Goal: Information Seeking & Learning: Learn about a topic

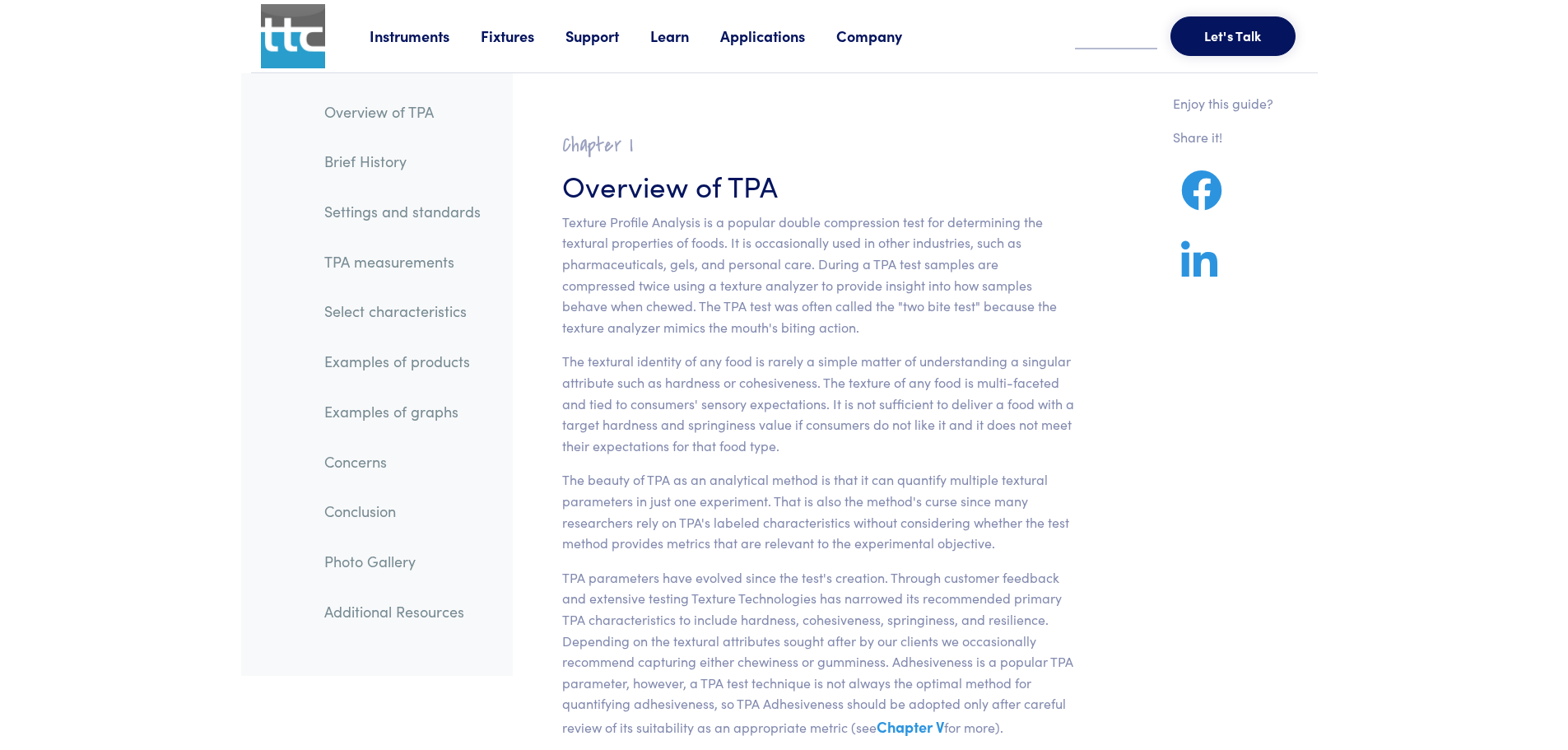
click at [734, 333] on p "Texture Profile Analysis is a popular double compression test for determining t…" at bounding box center [818, 274] width 513 height 126
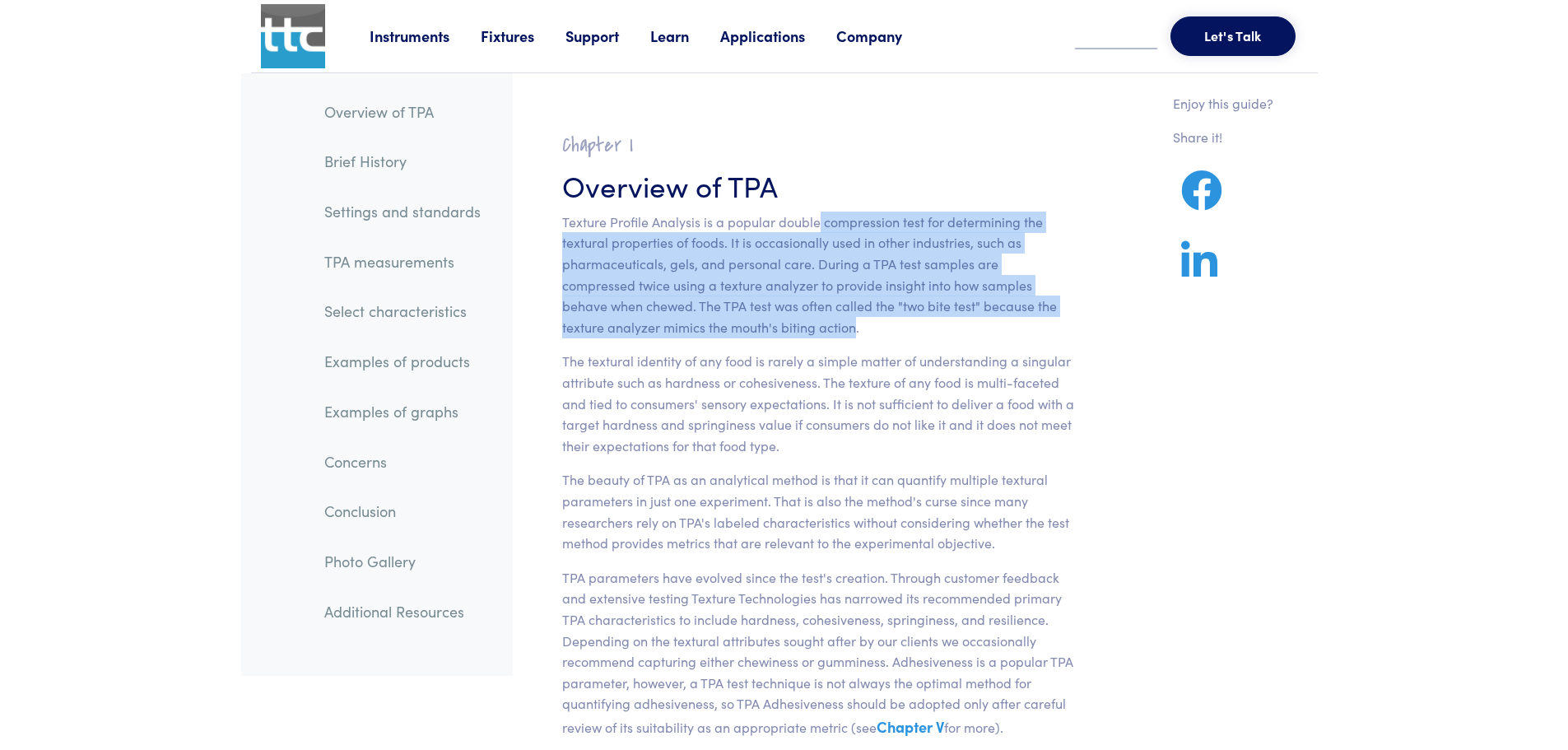
drag, startPoint x: 0, startPoint y: 0, endPoint x: 814, endPoint y: 207, distance: 839.9
click at [814, 207] on section "Chapter I Overview of TPA Texture Profile Analysis is a popular double compress…" at bounding box center [818, 563] width 592 height 900
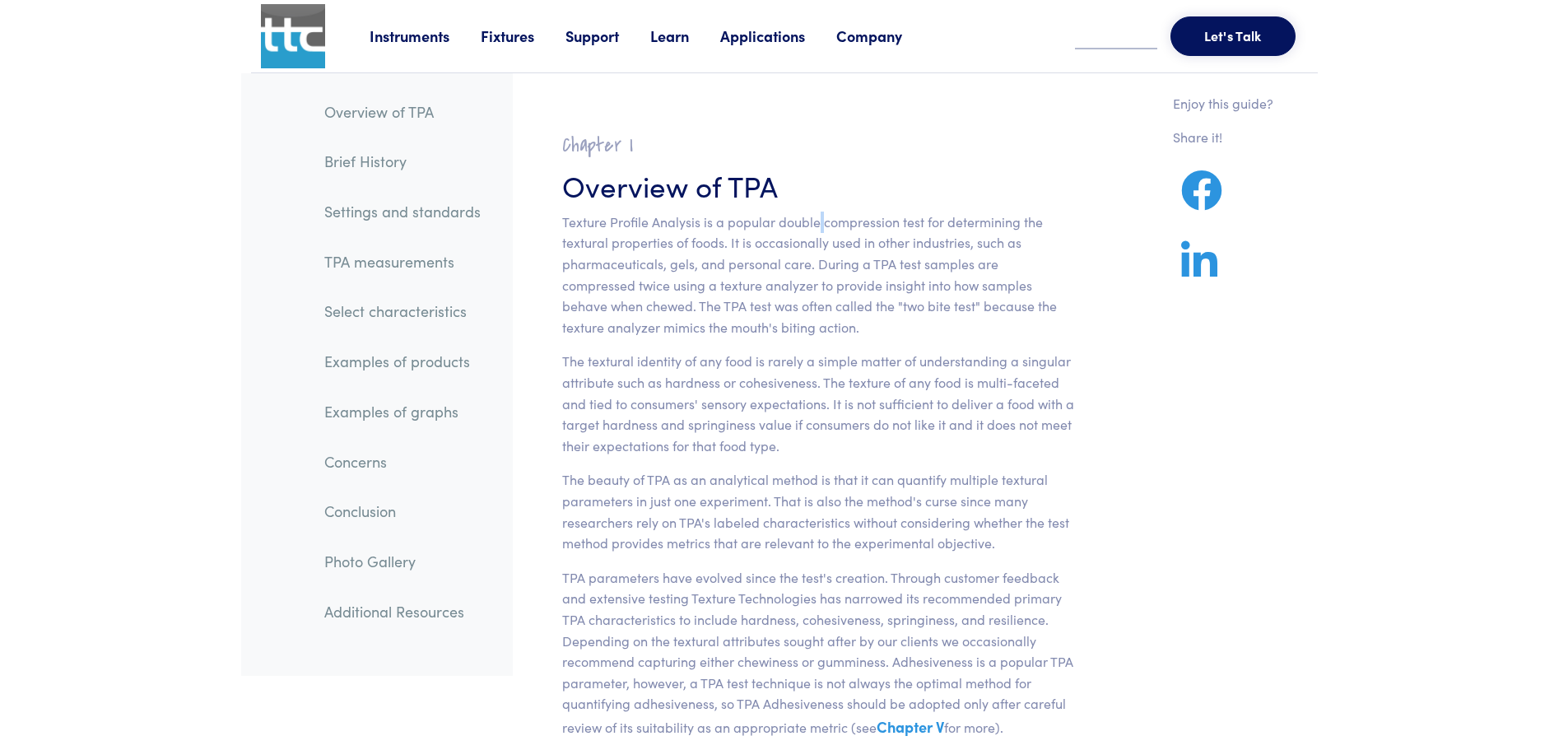
click at [814, 207] on section "Chapter I Overview of TPA Texture Profile Analysis is a popular double compress…" at bounding box center [818, 563] width 592 height 900
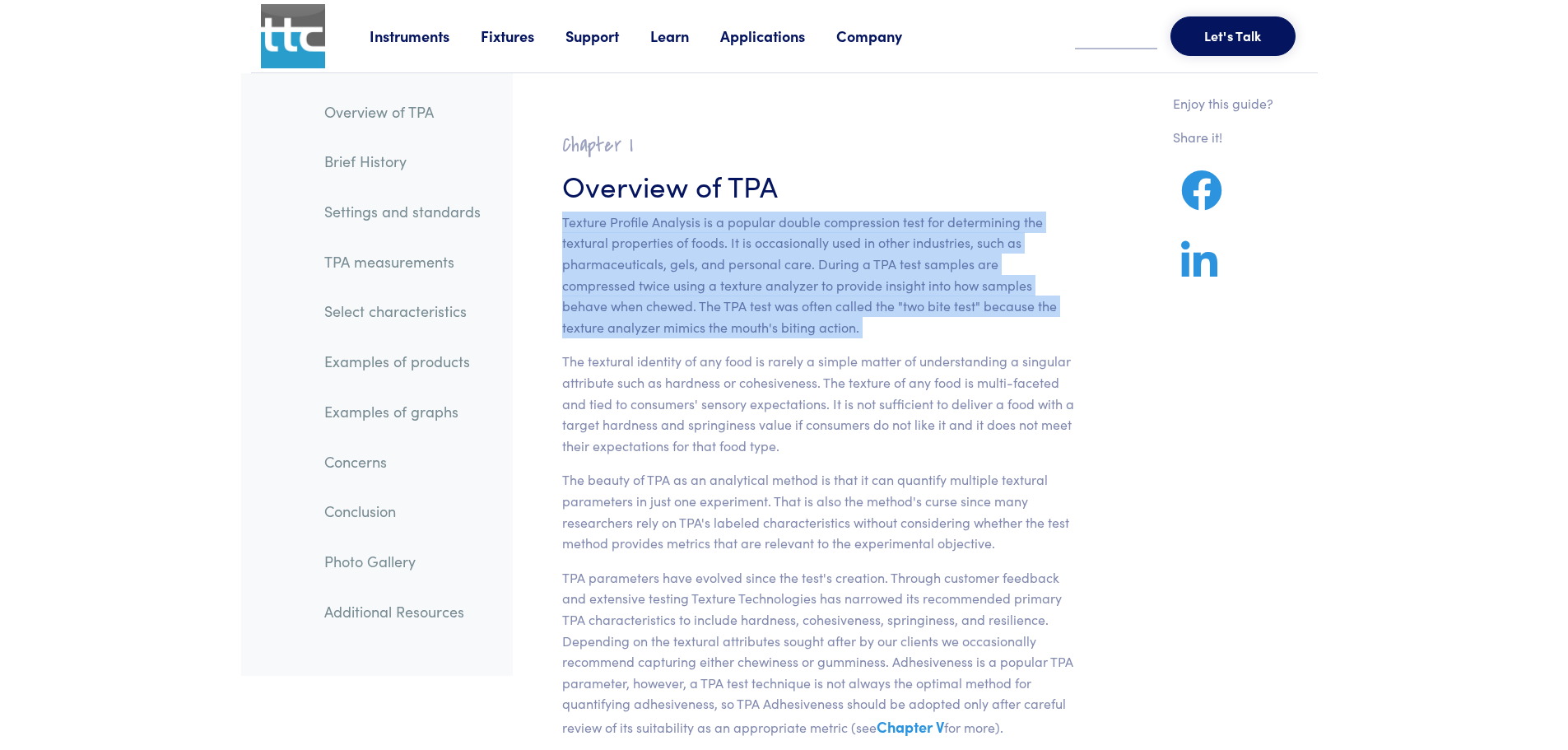
drag, startPoint x: 814, startPoint y: 207, endPoint x: 771, endPoint y: 328, distance: 128.4
click at [771, 328] on section "Chapter I Overview of TPA Texture Profile Analysis is a popular double compress…" at bounding box center [818, 563] width 592 height 900
click at [771, 328] on p "Texture Profile Analysis is a popular double compression test for determining t…" at bounding box center [818, 274] width 513 height 126
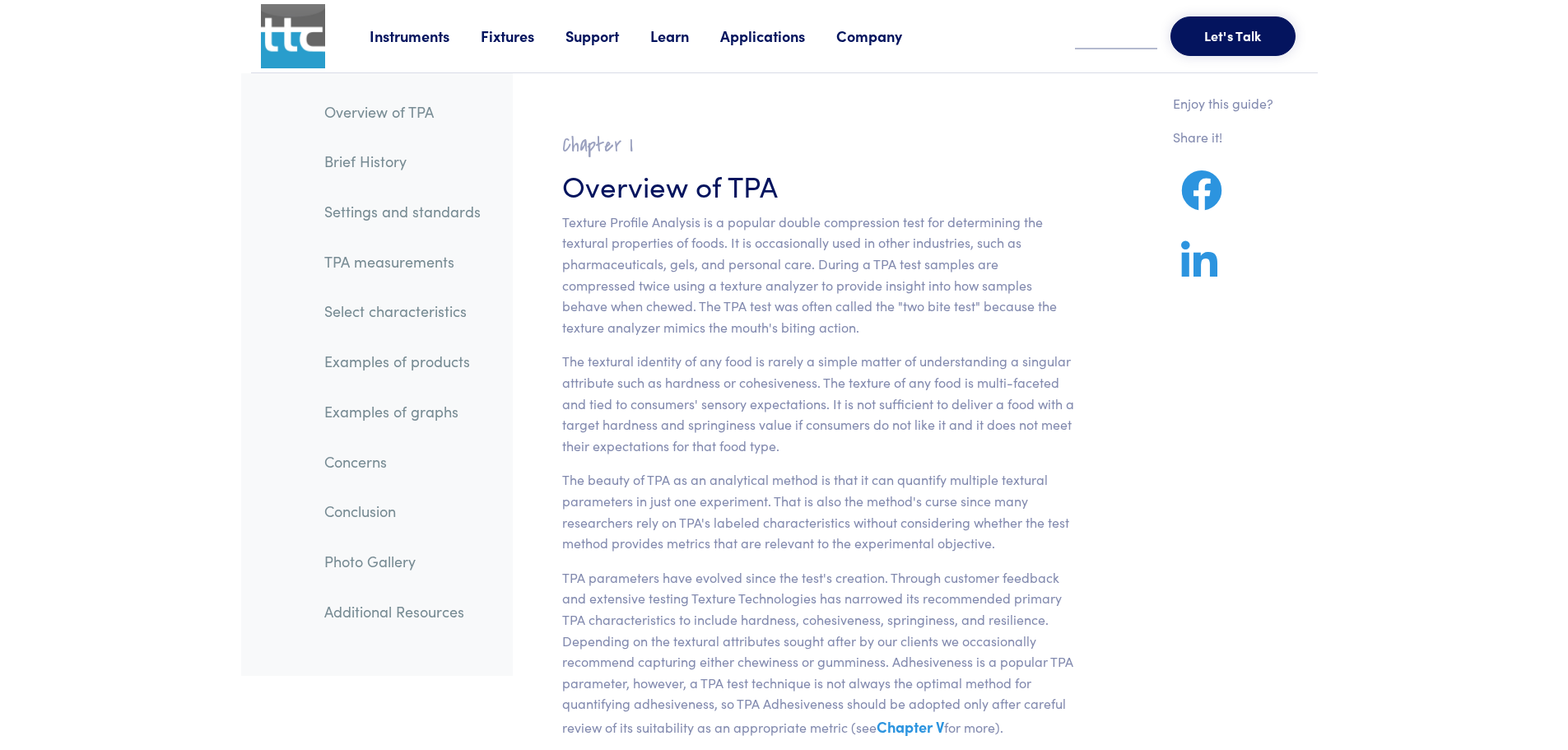
click at [771, 328] on p "Texture Profile Analysis is a popular double compression test for determining t…" at bounding box center [818, 274] width 513 height 126
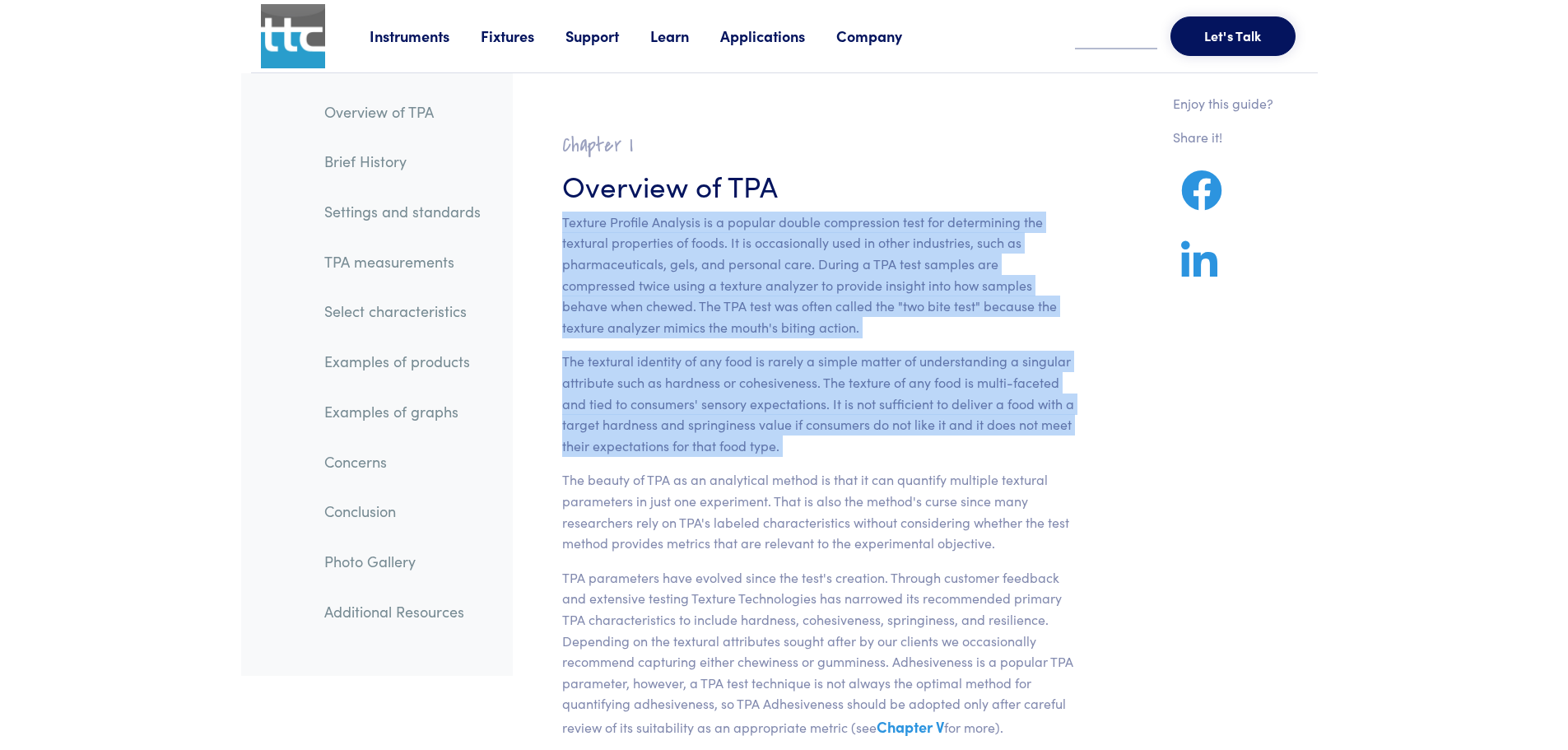
drag, startPoint x: 771, startPoint y: 328, endPoint x: 774, endPoint y: 354, distance: 26.2
click at [774, 354] on section "Chapter I Overview of TPA Texture Profile Analysis is a popular double compress…" at bounding box center [818, 563] width 592 height 900
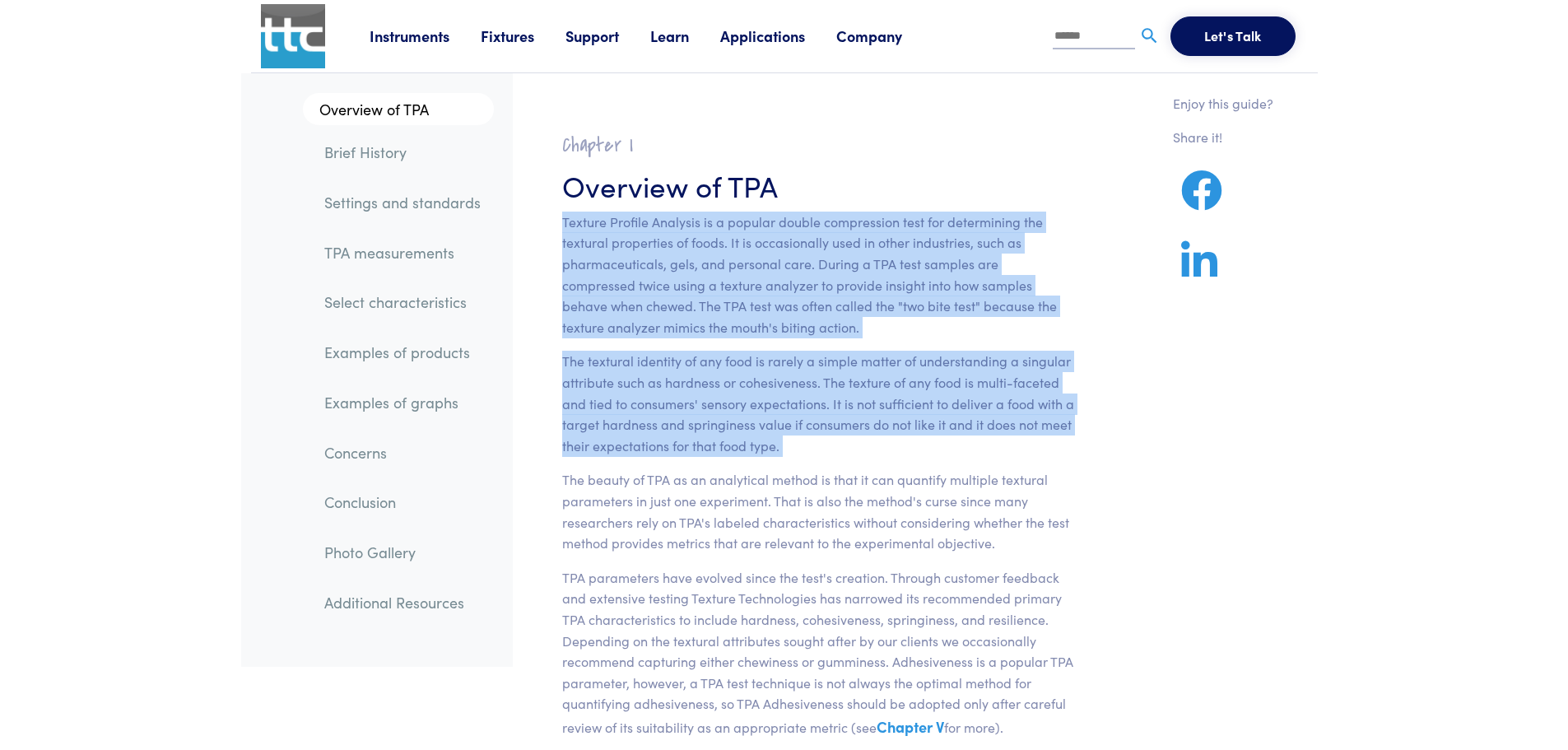
click at [812, 446] on p "The textural identity of any food is rarely a simple matter of understanding a …" at bounding box center [818, 403] width 513 height 105
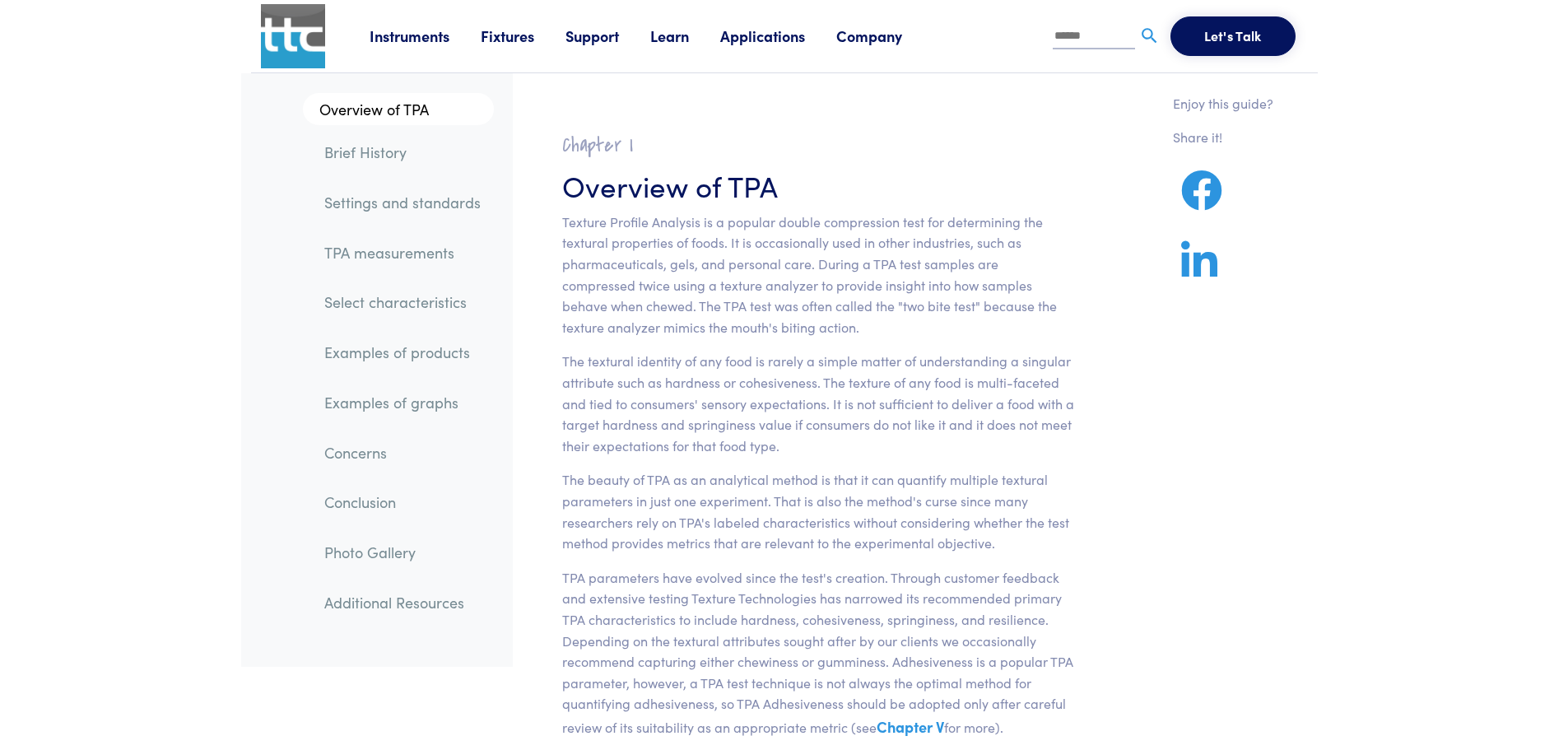
click at [812, 446] on p "The textural identity of any food is rarely a simple matter of understanding a …" at bounding box center [818, 403] width 513 height 105
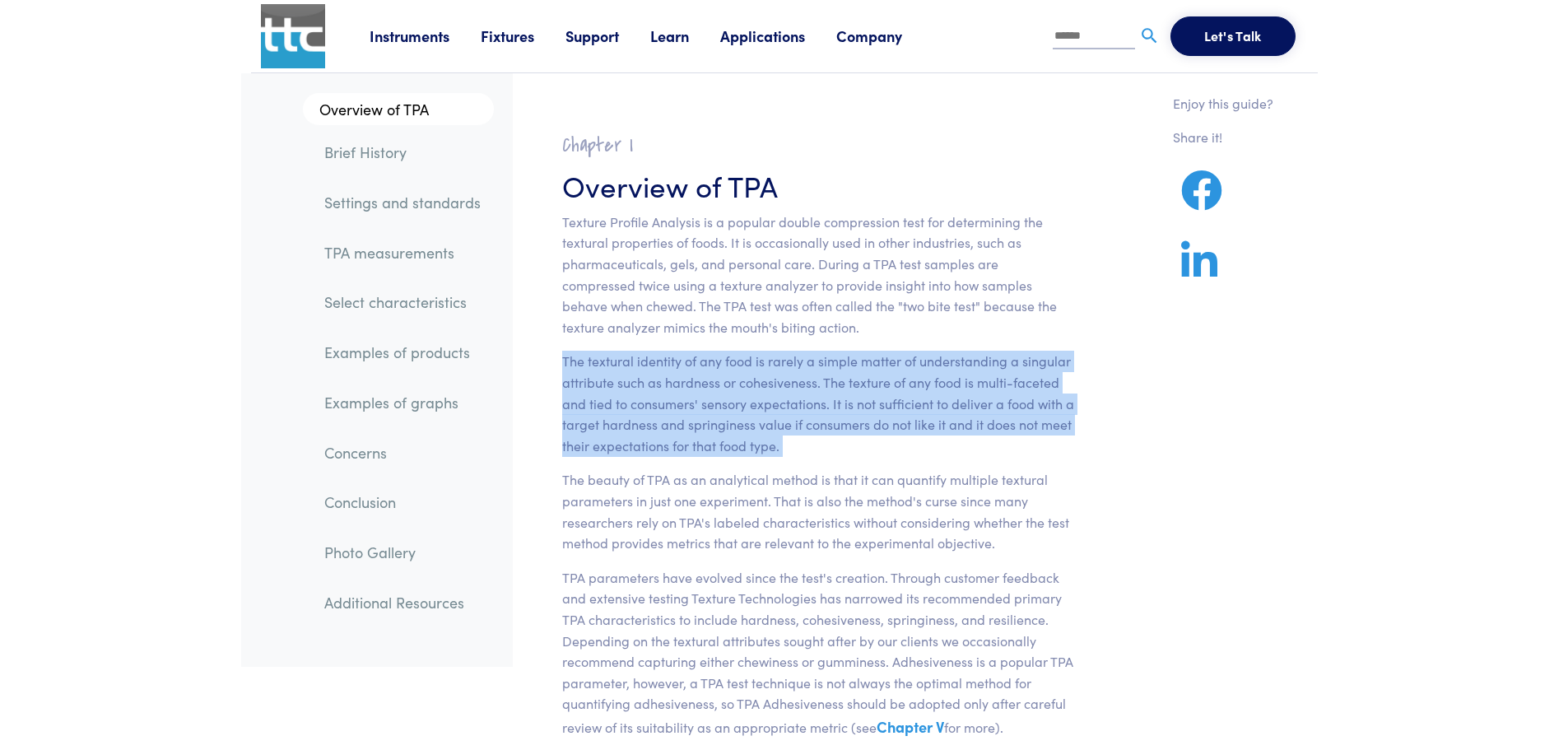
drag, startPoint x: 812, startPoint y: 446, endPoint x: 809, endPoint y: 402, distance: 44.1
click at [809, 402] on p "The textural identity of any food is rarely a simple matter of understanding a …" at bounding box center [818, 403] width 513 height 105
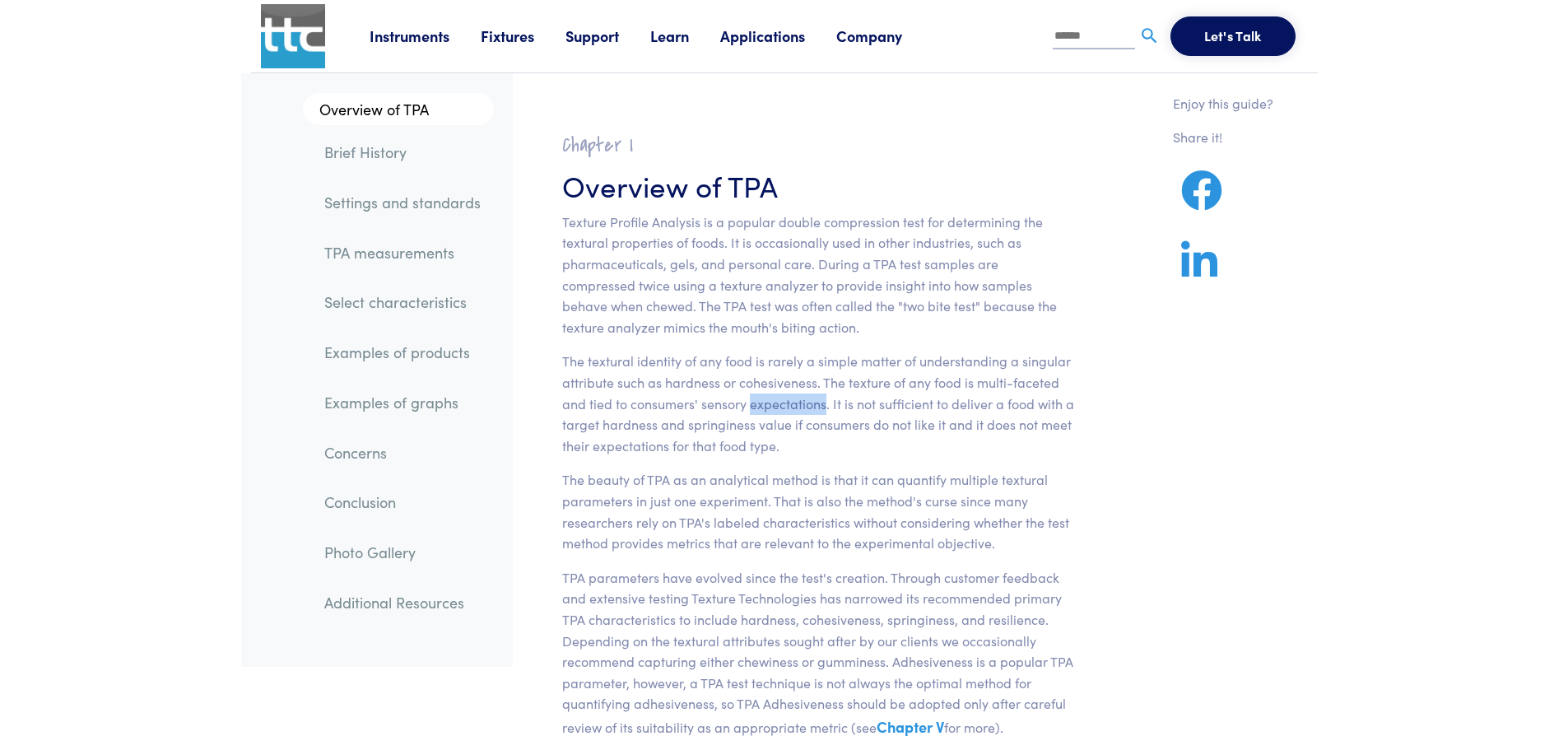
click at [809, 402] on p "The textural identity of any food is rarely a simple matter of understanding a …" at bounding box center [818, 403] width 513 height 105
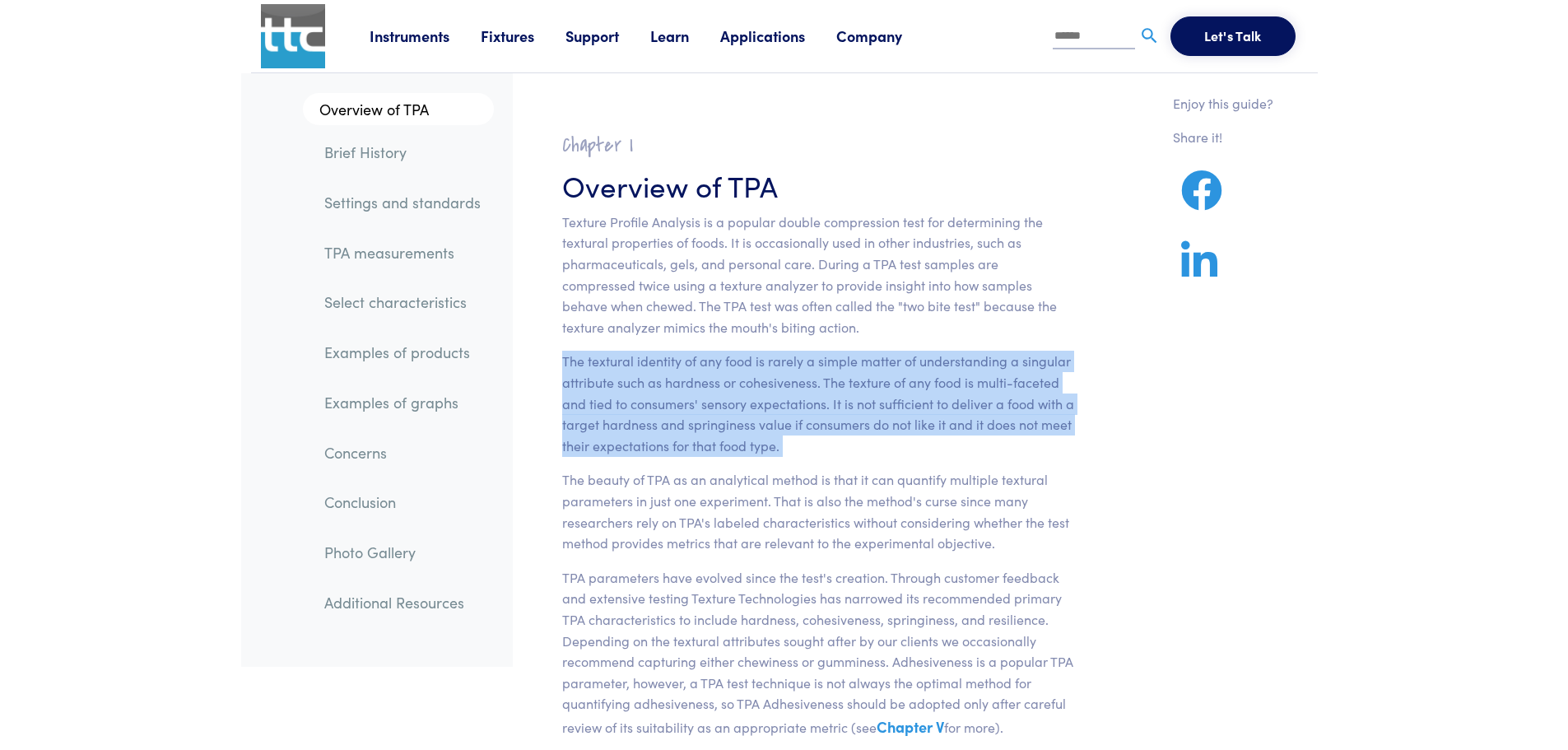
click at [809, 402] on p "The textural identity of any food is rarely a simple matter of understanding a …" at bounding box center [818, 403] width 513 height 105
drag, startPoint x: 809, startPoint y: 402, endPoint x: 811, endPoint y: 423, distance: 21.1
click at [811, 423] on p "The textural identity of any food is rarely a simple matter of understanding a …" at bounding box center [818, 403] width 513 height 105
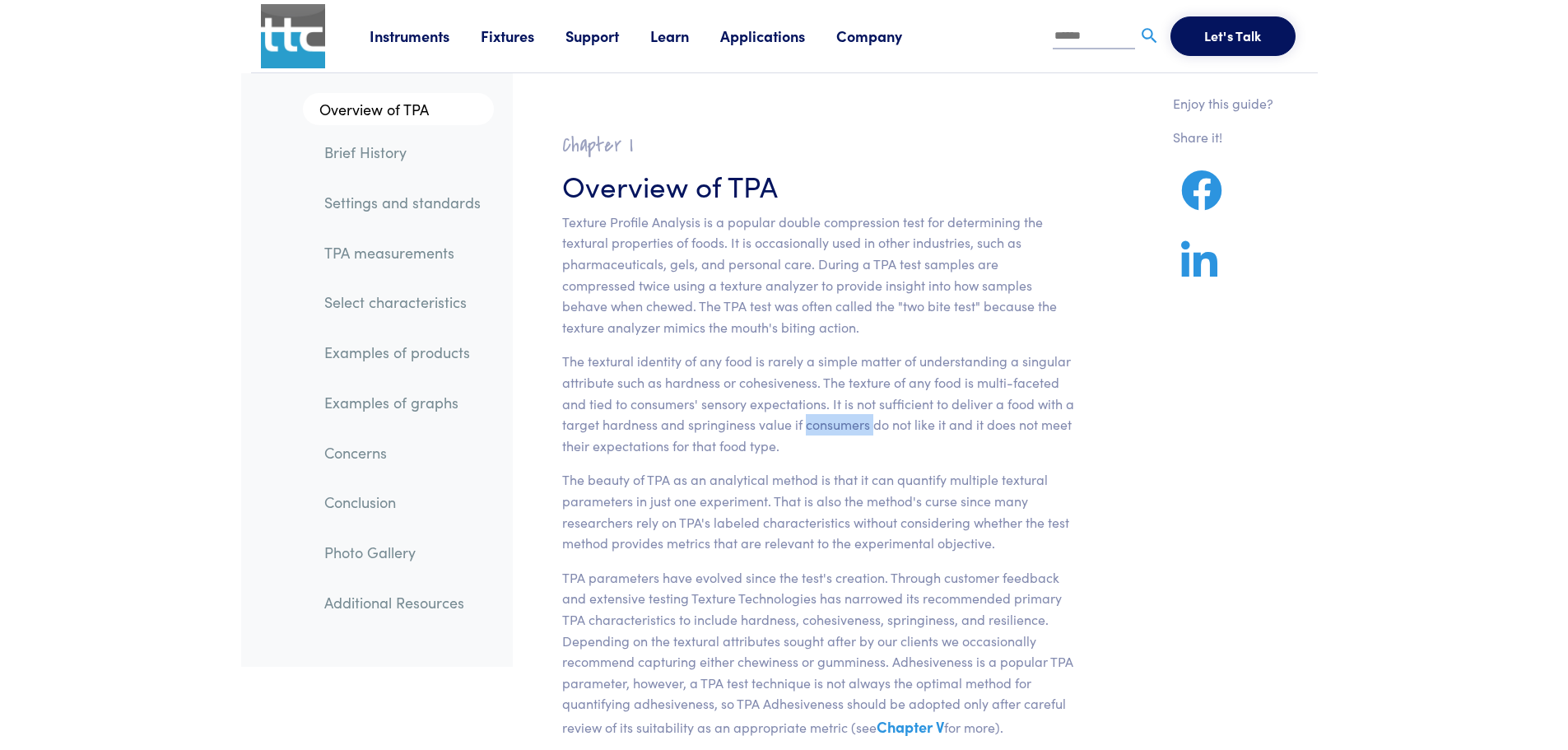
click at [811, 423] on p "The textural identity of any food is rarely a simple matter of understanding a …" at bounding box center [818, 403] width 513 height 105
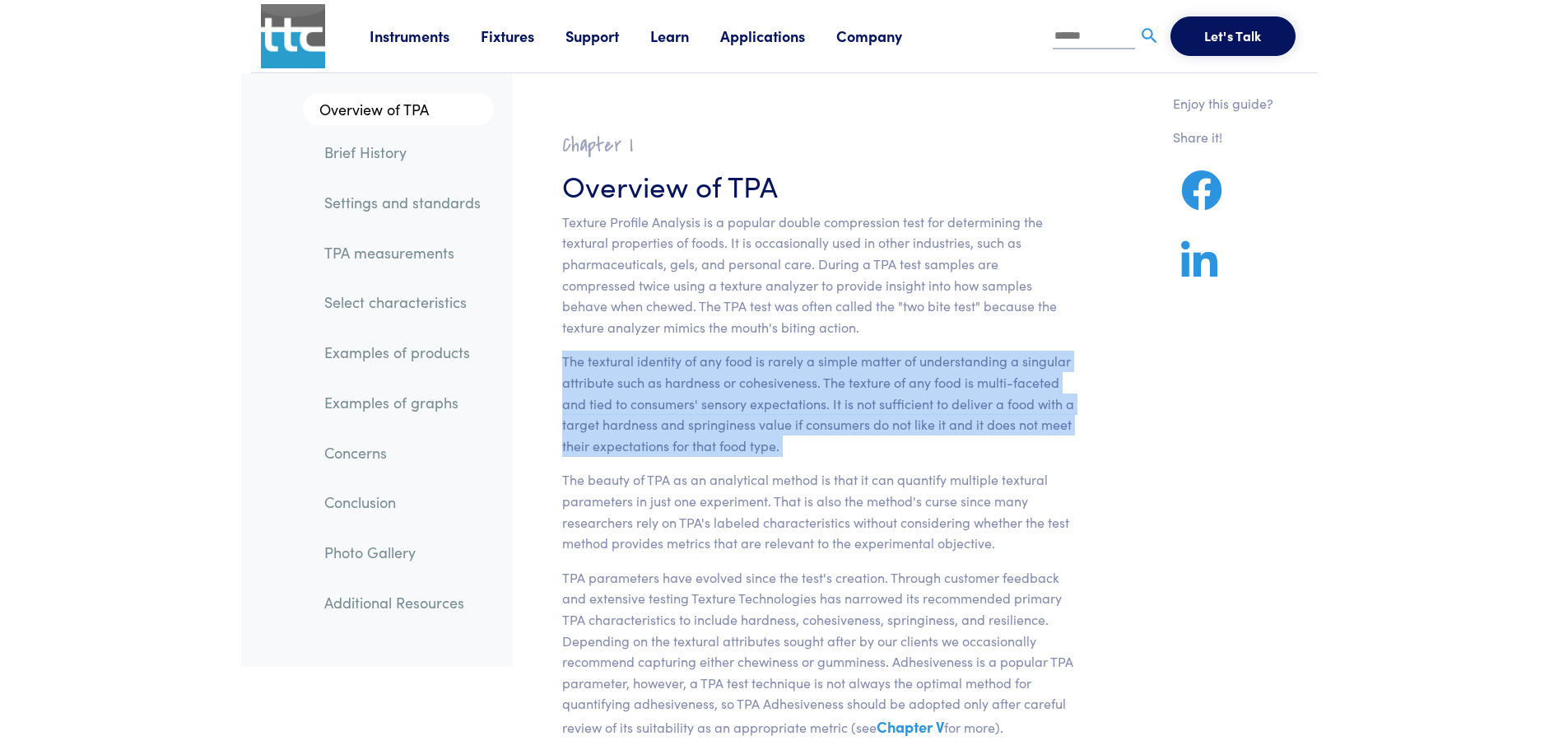
click at [811, 423] on p "The textural identity of any food is rarely a simple matter of understanding a …" at bounding box center [818, 403] width 513 height 105
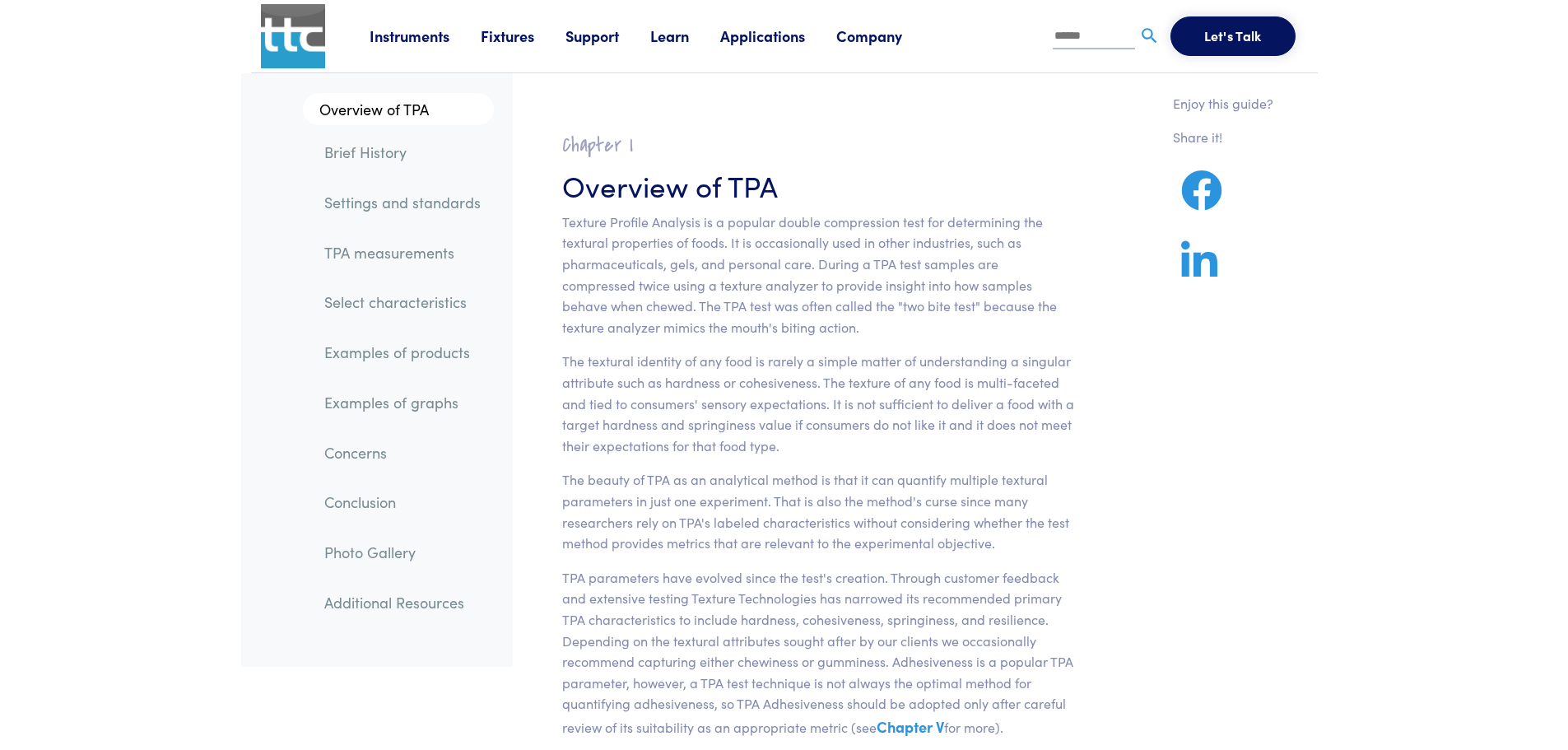
click at [800, 254] on p "Texture Profile Analysis is a popular double compression test for determining t…" at bounding box center [818, 274] width 513 height 126
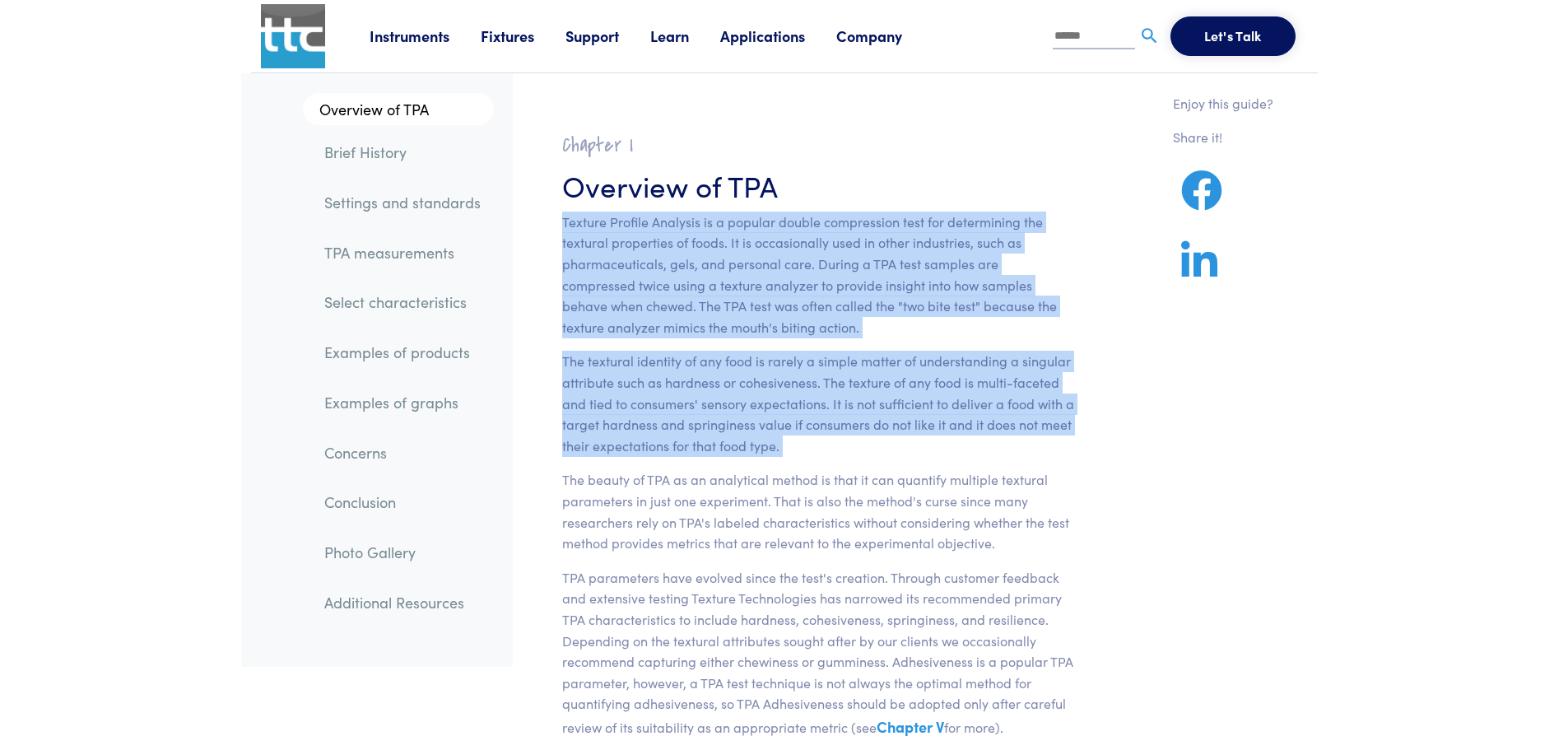
drag, startPoint x: 800, startPoint y: 254, endPoint x: 830, endPoint y: 382, distance: 131.5
click at [830, 382] on section "Chapter I Overview of TPA Texture Profile Analysis is a popular double compress…" at bounding box center [818, 563] width 592 height 900
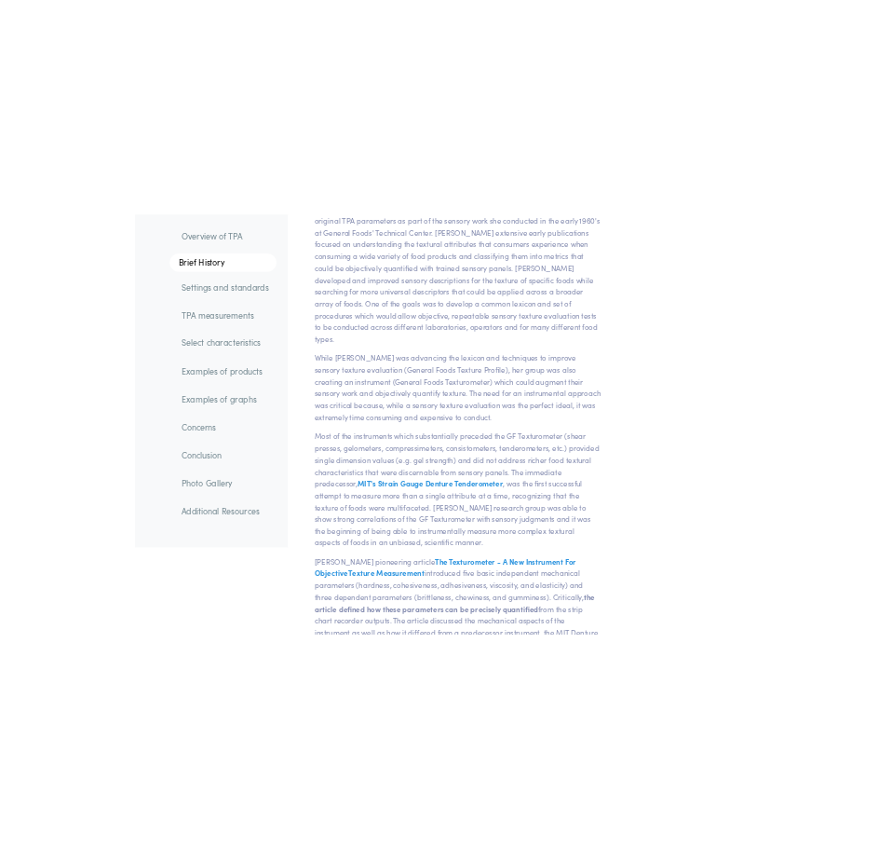
scroll to position [1350, 0]
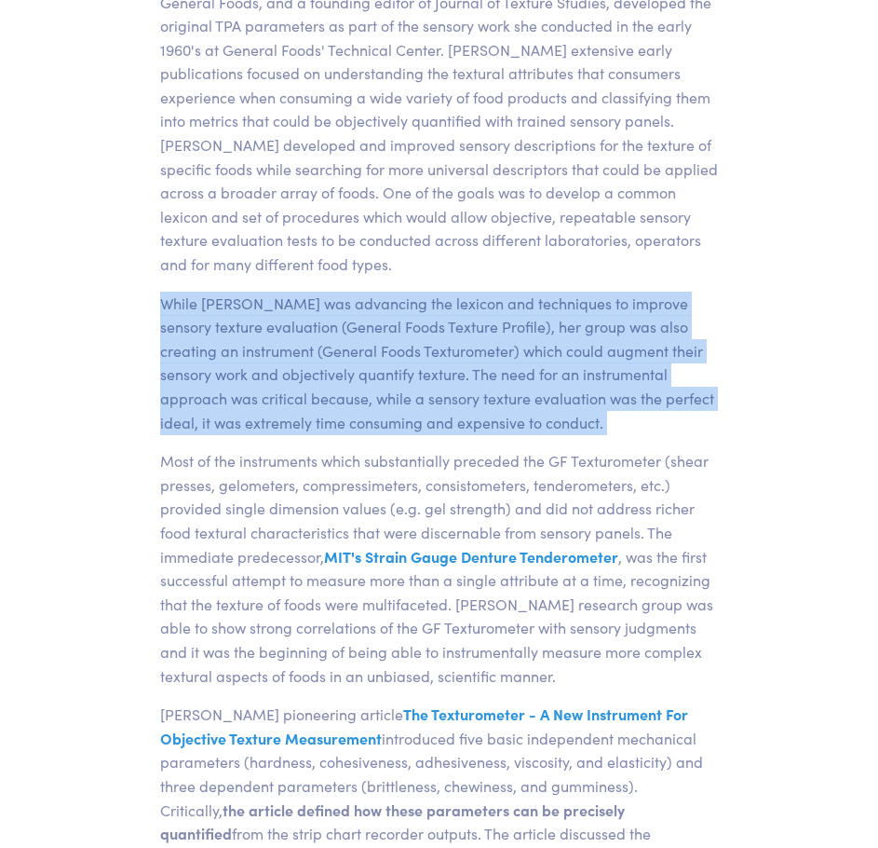
drag, startPoint x: 137, startPoint y: 293, endPoint x: 222, endPoint y: 417, distance: 150.1
click at [222, 417] on p "While [PERSON_NAME] was advancing the lexicon and techniques to improve sensory…" at bounding box center [439, 363] width 559 height 143
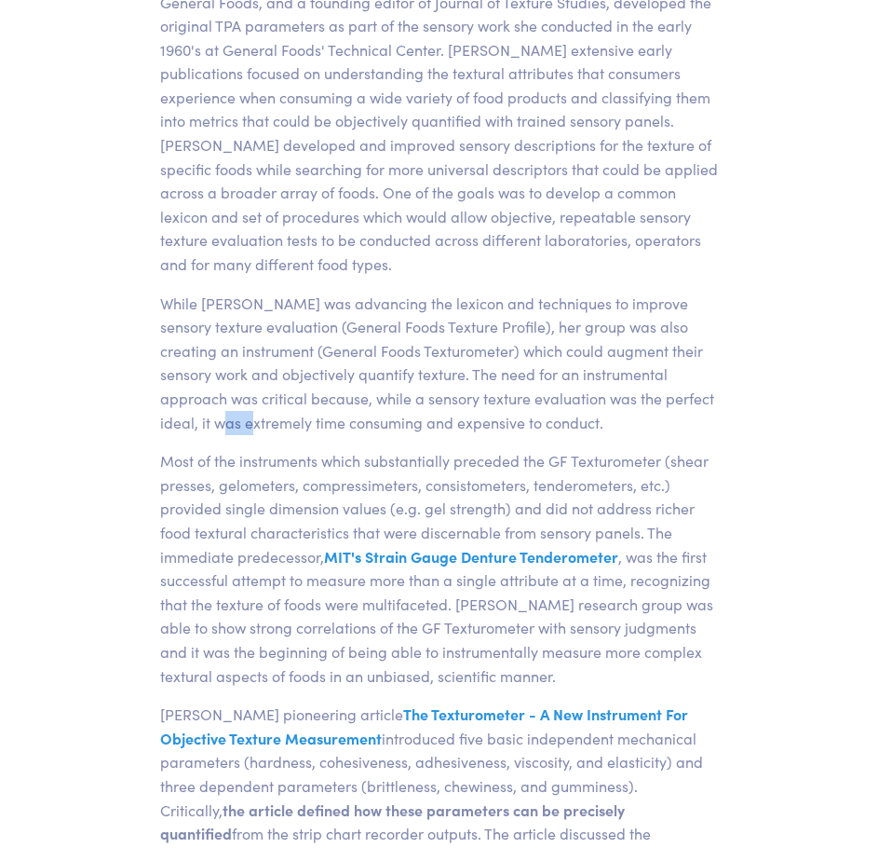
click at [222, 417] on p "While [PERSON_NAME] was advancing the lexicon and techniques to improve sensory…" at bounding box center [439, 363] width 559 height 143
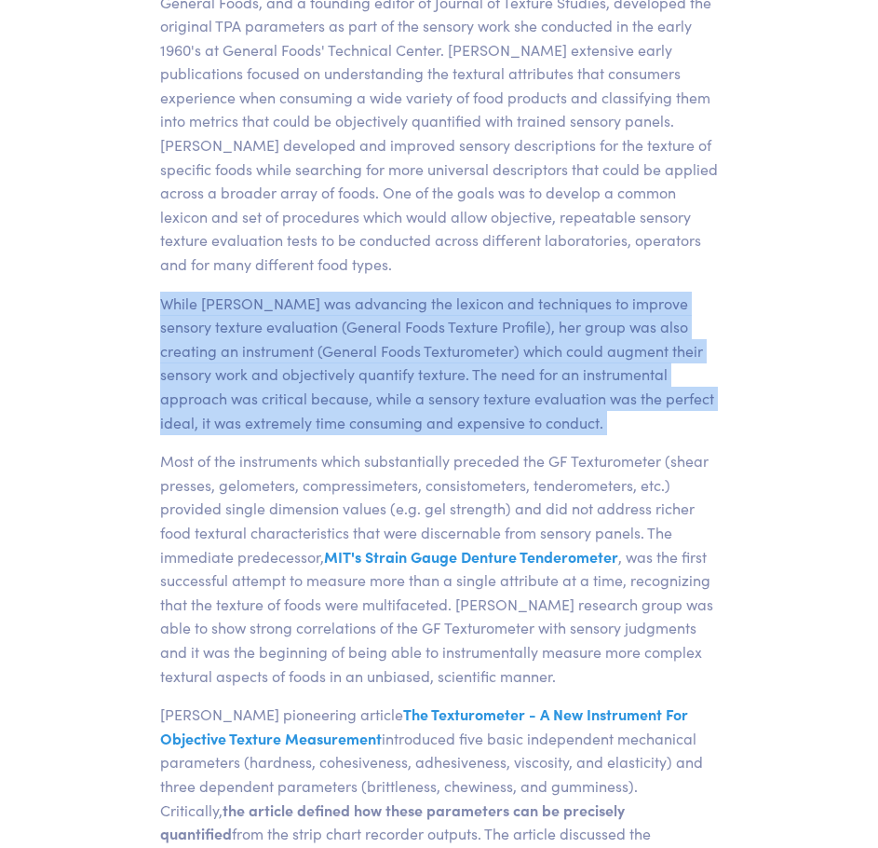
click at [222, 417] on p "While [PERSON_NAME] was advancing the lexicon and techniques to improve sensory…" at bounding box center [439, 363] width 559 height 143
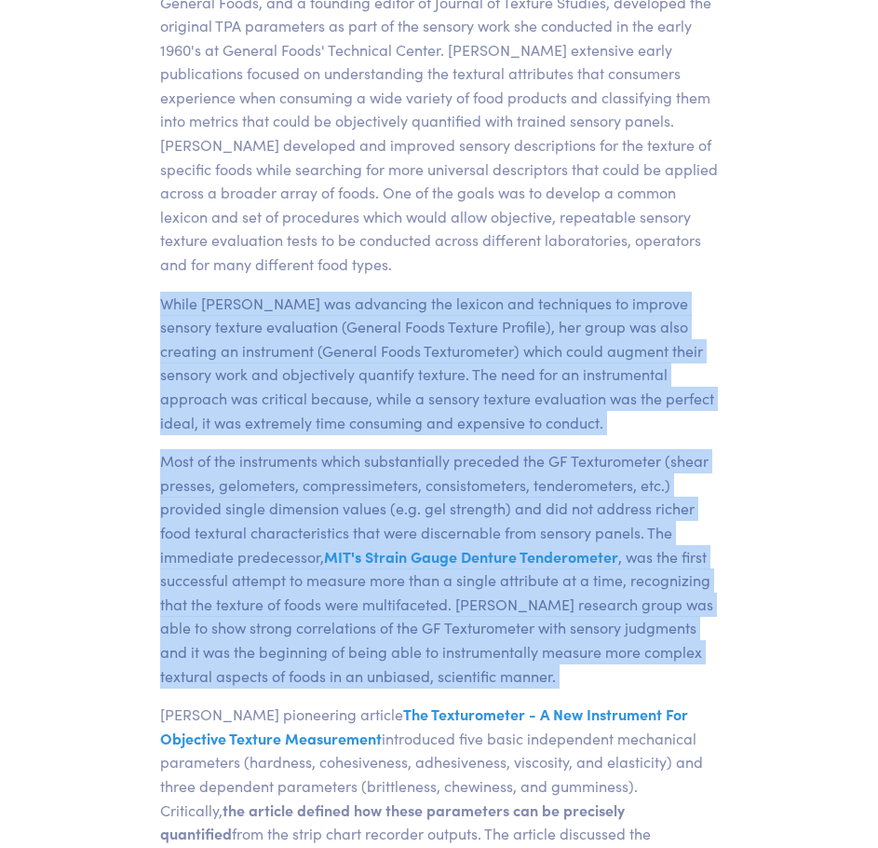
drag, startPoint x: 222, startPoint y: 417, endPoint x: 210, endPoint y: 512, distance: 95.6
click at [210, 512] on p "Most of the instruments which substantially preceded the GF Texturometer (shear…" at bounding box center [439, 568] width 559 height 238
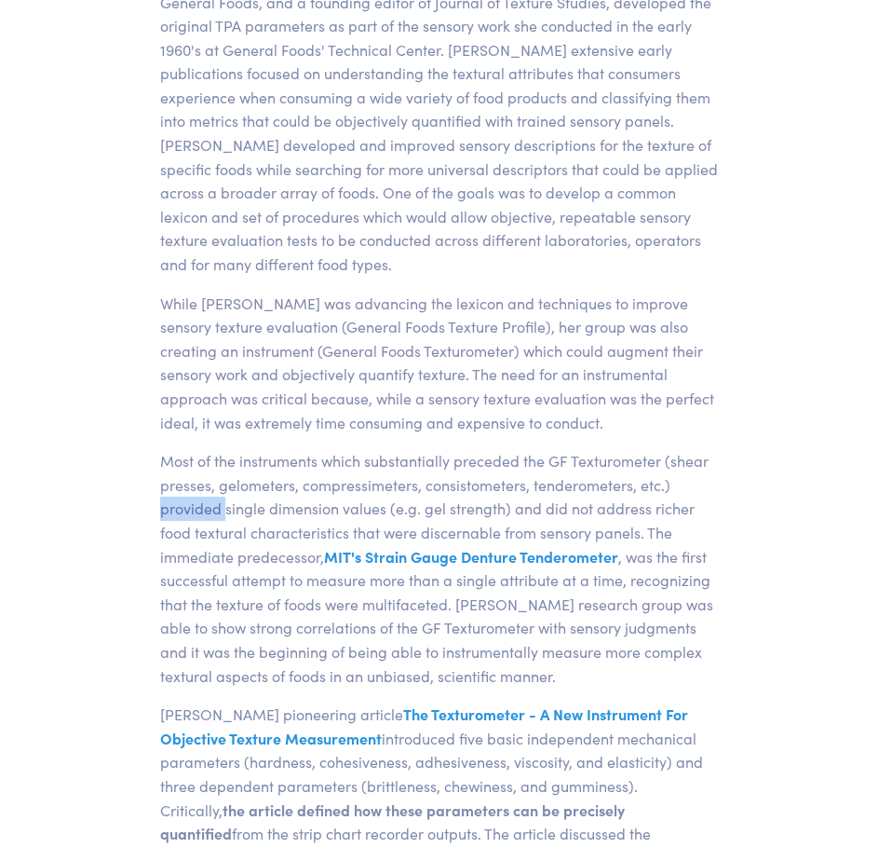
click at [210, 512] on p "Most of the instruments which substantially preceded the GF Texturometer (shear…" at bounding box center [439, 568] width 559 height 238
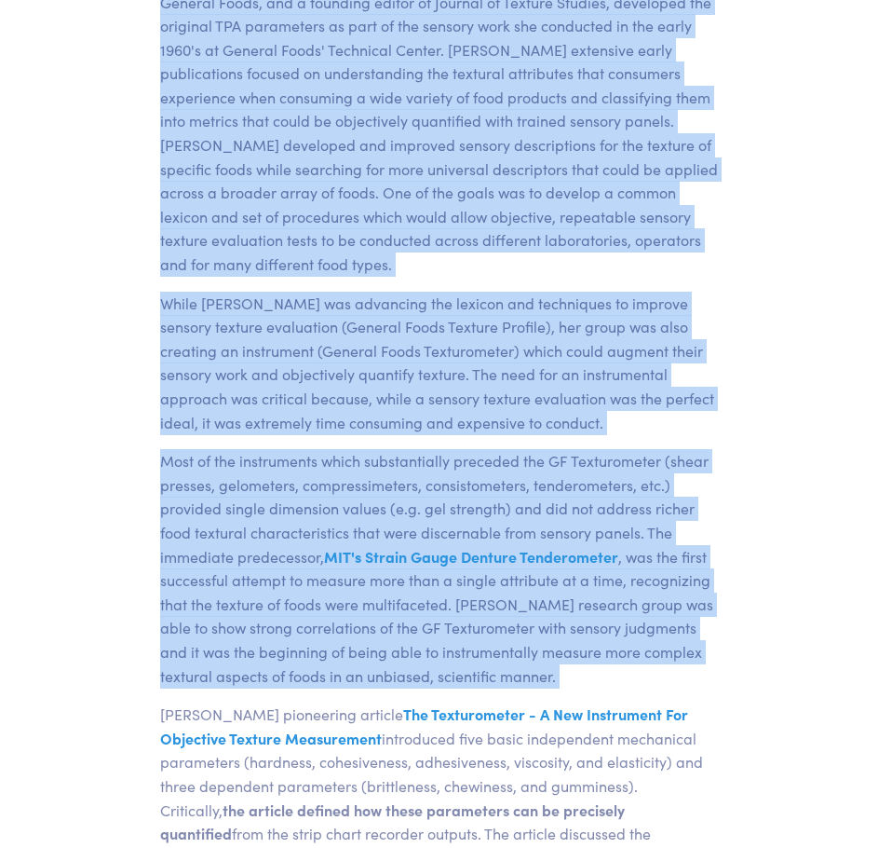
drag, startPoint x: 210, startPoint y: 512, endPoint x: 304, endPoint y: 270, distance: 259.4
click at [304, 270] on p "Dr. [PERSON_NAME] Surmacka [PERSON_NAME], a food scientist, principal at Genera…" at bounding box center [439, 121] width 559 height 310
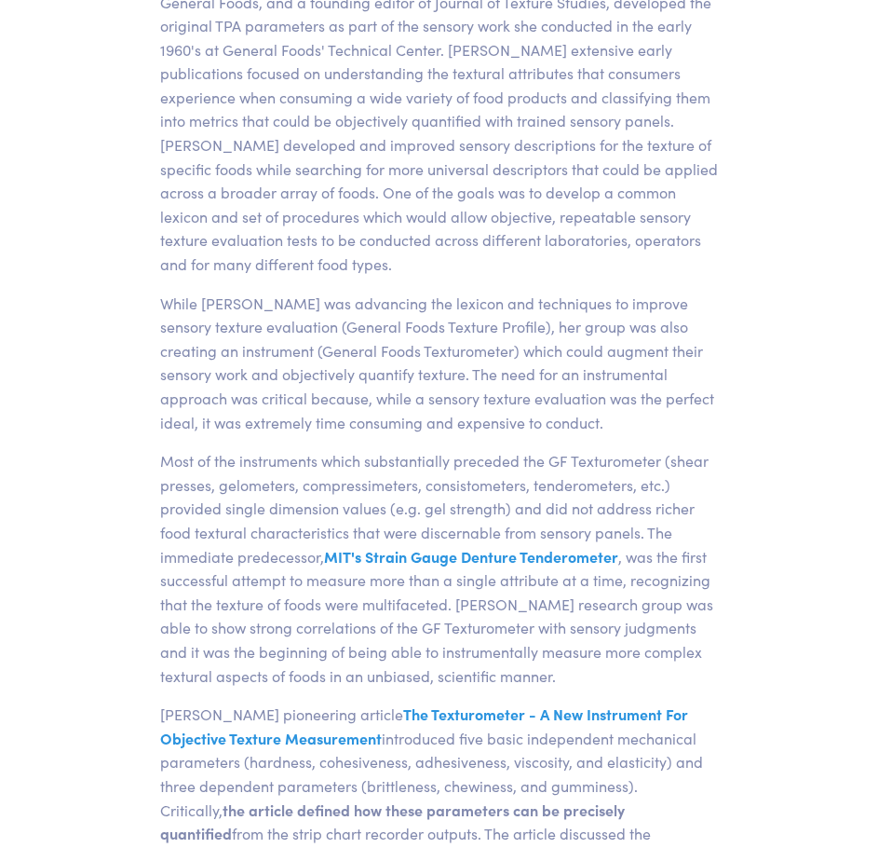
click at [188, 165] on p "Dr. [PERSON_NAME] Surmacka [PERSON_NAME], a food scientist, principal at Genera…" at bounding box center [439, 121] width 559 height 310
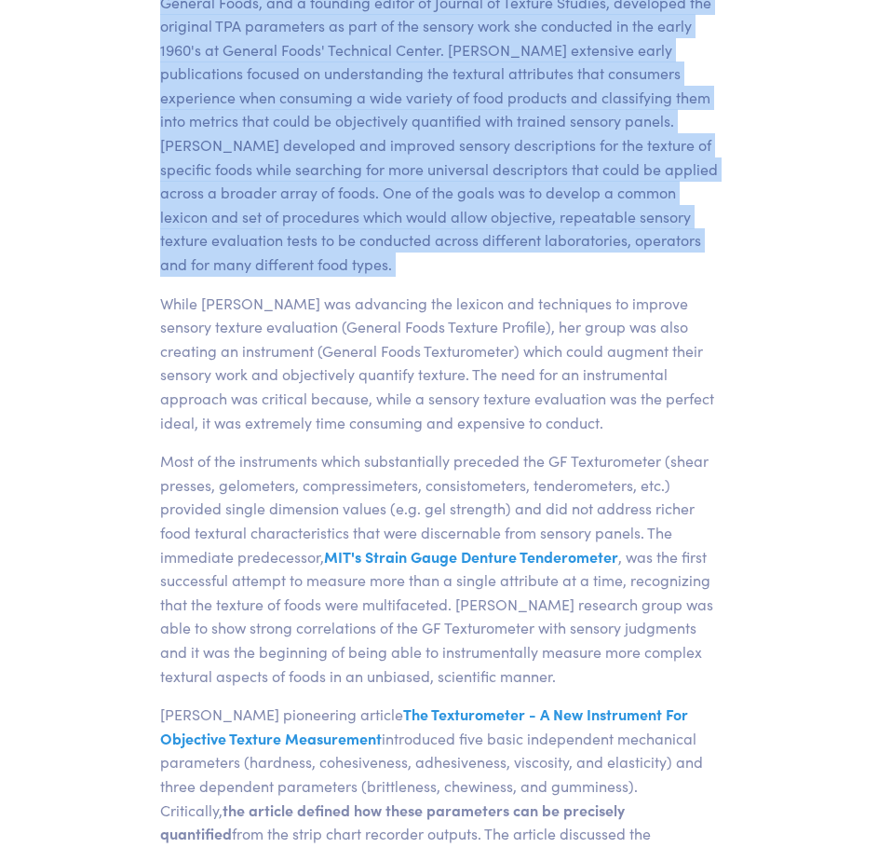
click at [188, 165] on p "Dr. [PERSON_NAME] Surmacka [PERSON_NAME], a food scientist, principal at Genera…" at bounding box center [439, 121] width 559 height 310
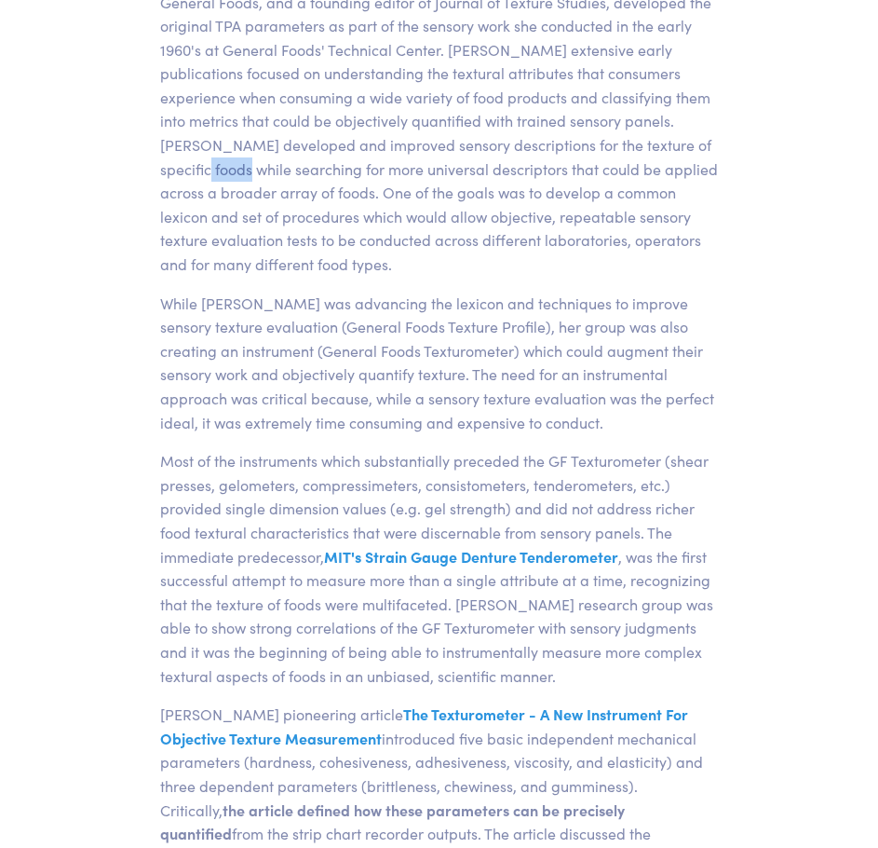
click at [188, 165] on p "Dr. [PERSON_NAME] Surmacka [PERSON_NAME], a food scientist, principal at Genera…" at bounding box center [439, 121] width 559 height 310
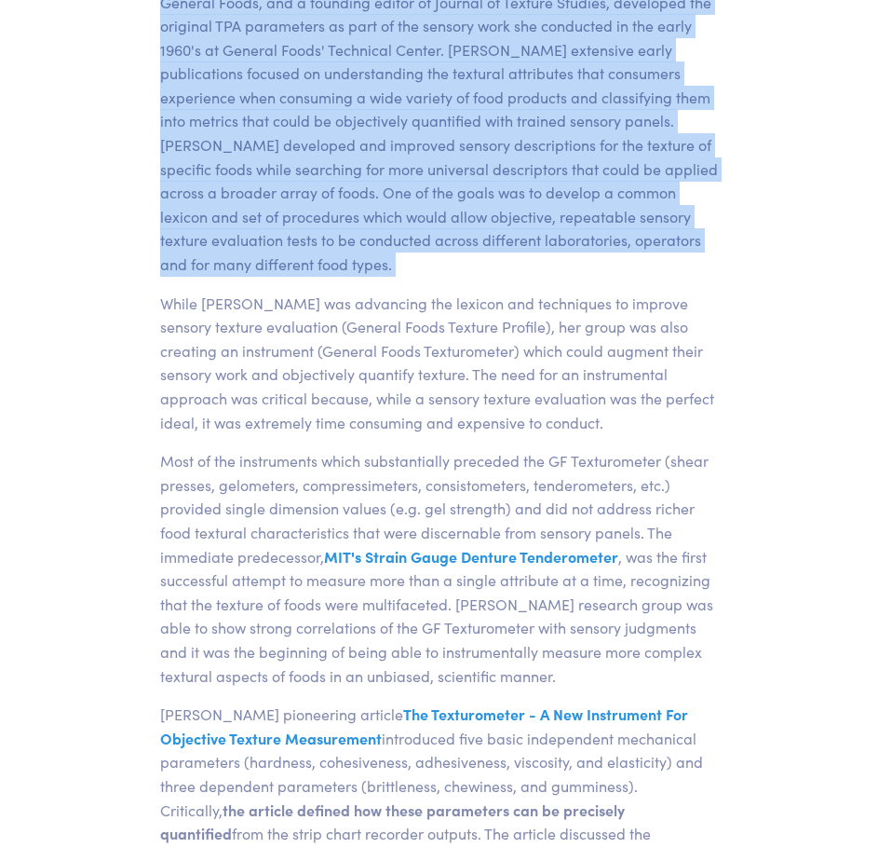
click at [188, 165] on p "Dr. [PERSON_NAME] Surmacka [PERSON_NAME], a food scientist, principal at Genera…" at bounding box center [439, 121] width 559 height 310
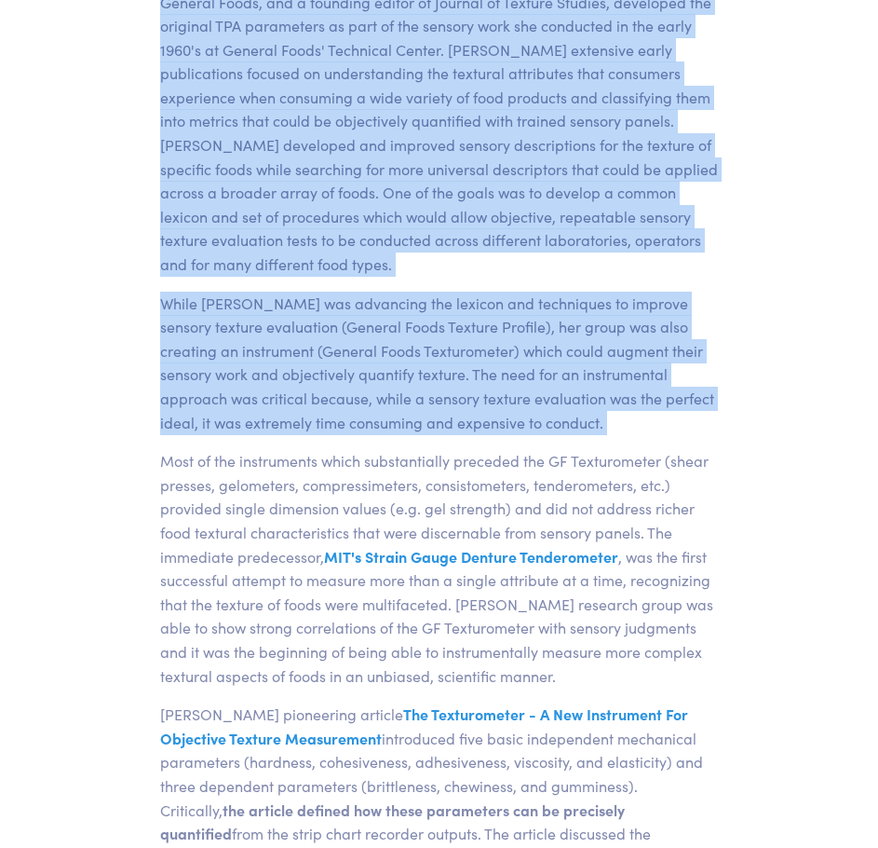
drag, startPoint x: 188, startPoint y: 165, endPoint x: 436, endPoint y: 397, distance: 339.3
click at [436, 397] on p "While [PERSON_NAME] was advancing the lexicon and techniques to improve sensory…" at bounding box center [439, 363] width 559 height 143
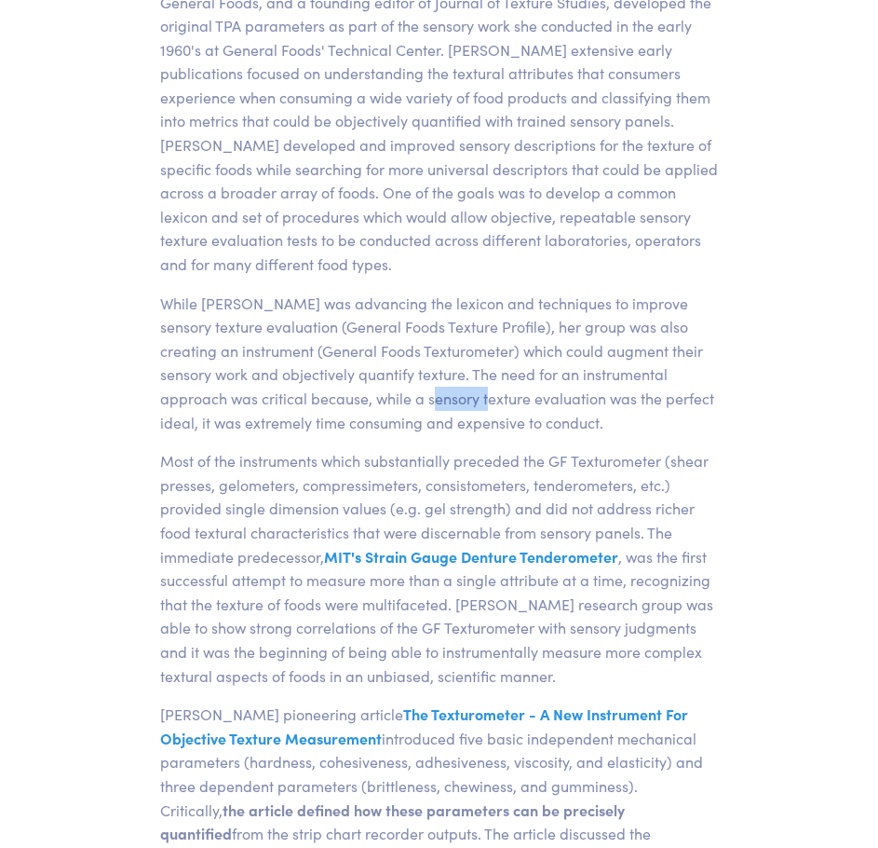
click at [436, 397] on p "While [PERSON_NAME] was advancing the lexicon and techniques to improve sensory…" at bounding box center [439, 363] width 559 height 143
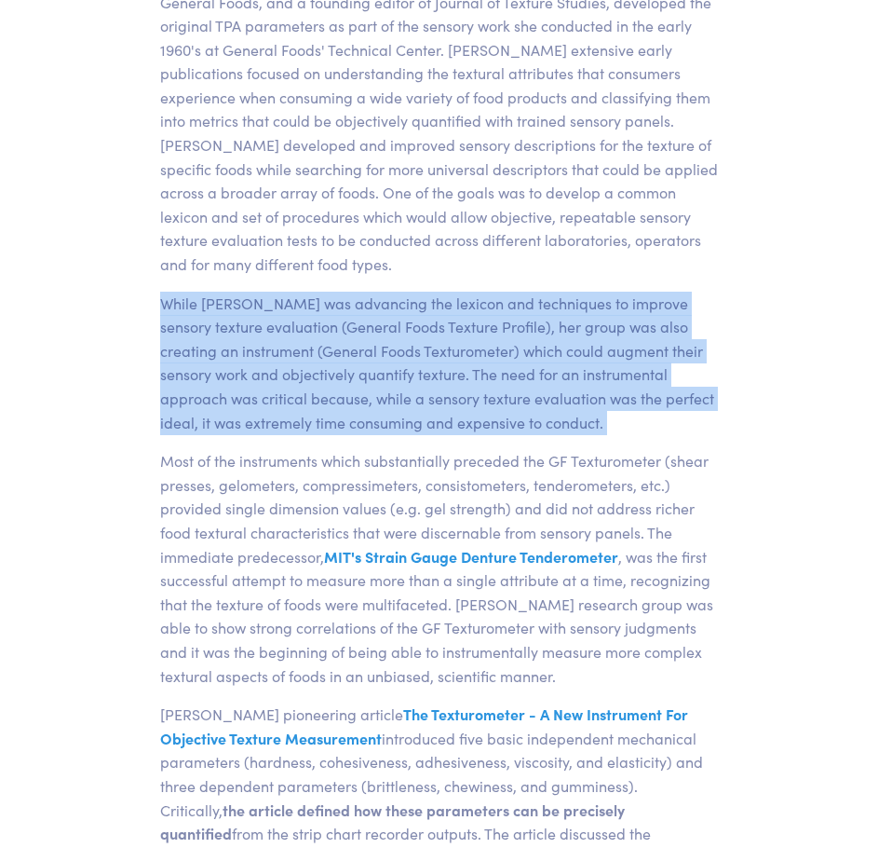
click at [436, 397] on p "While [PERSON_NAME] was advancing the lexicon and techniques to improve sensory…" at bounding box center [439, 363] width 559 height 143
drag, startPoint x: 436, startPoint y: 397, endPoint x: 380, endPoint y: 280, distance: 129.1
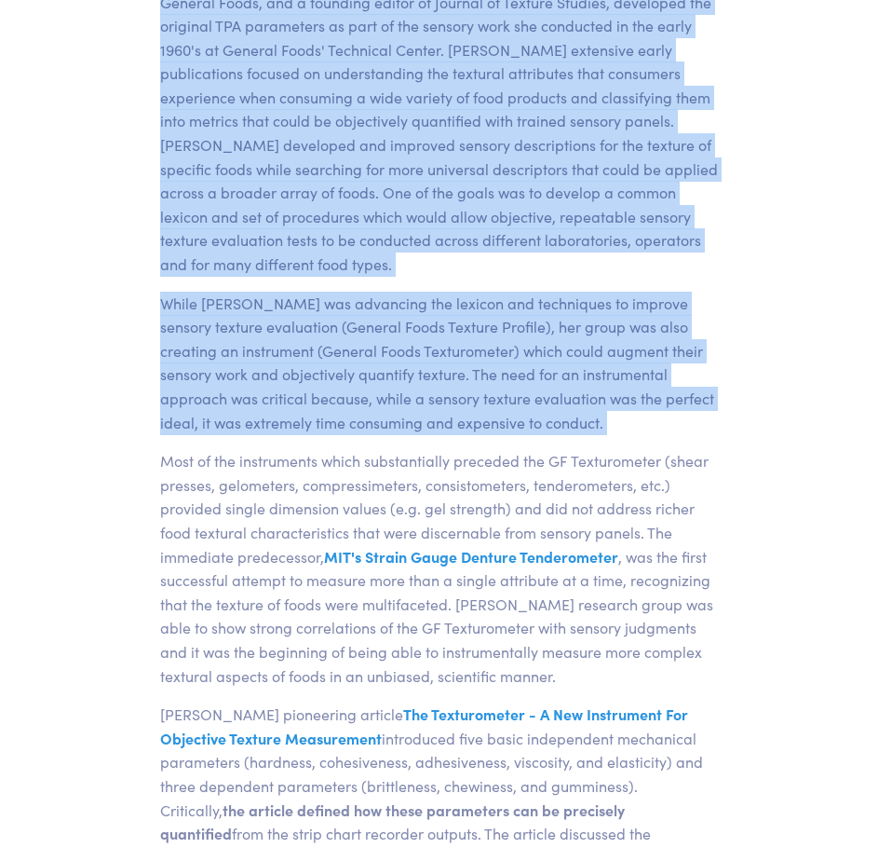
drag, startPoint x: 380, startPoint y: 280, endPoint x: 322, endPoint y: 164, distance: 129.9
click at [322, 164] on p "Dr. [PERSON_NAME] Surmacka [PERSON_NAME], a food scientist, principal at Genera…" at bounding box center [439, 121] width 559 height 310
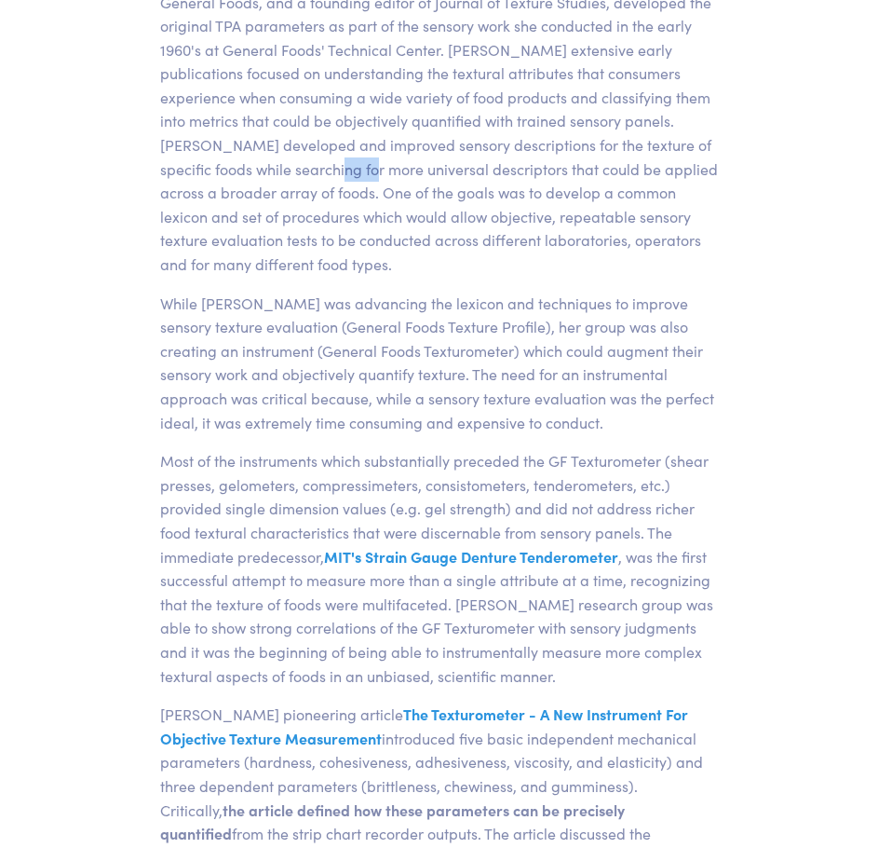
click at [322, 164] on p "Dr. [PERSON_NAME] Surmacka [PERSON_NAME], a food scientist, principal at Genera…" at bounding box center [439, 121] width 559 height 310
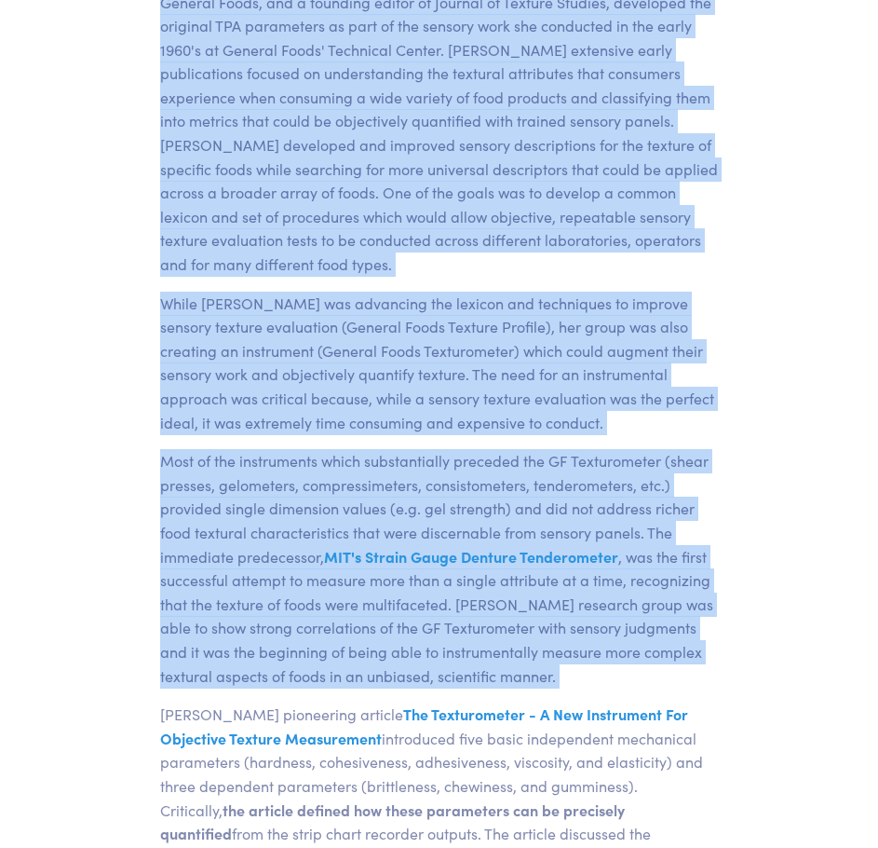
drag, startPoint x: 322, startPoint y: 164, endPoint x: 497, endPoint y: 505, distance: 383.2
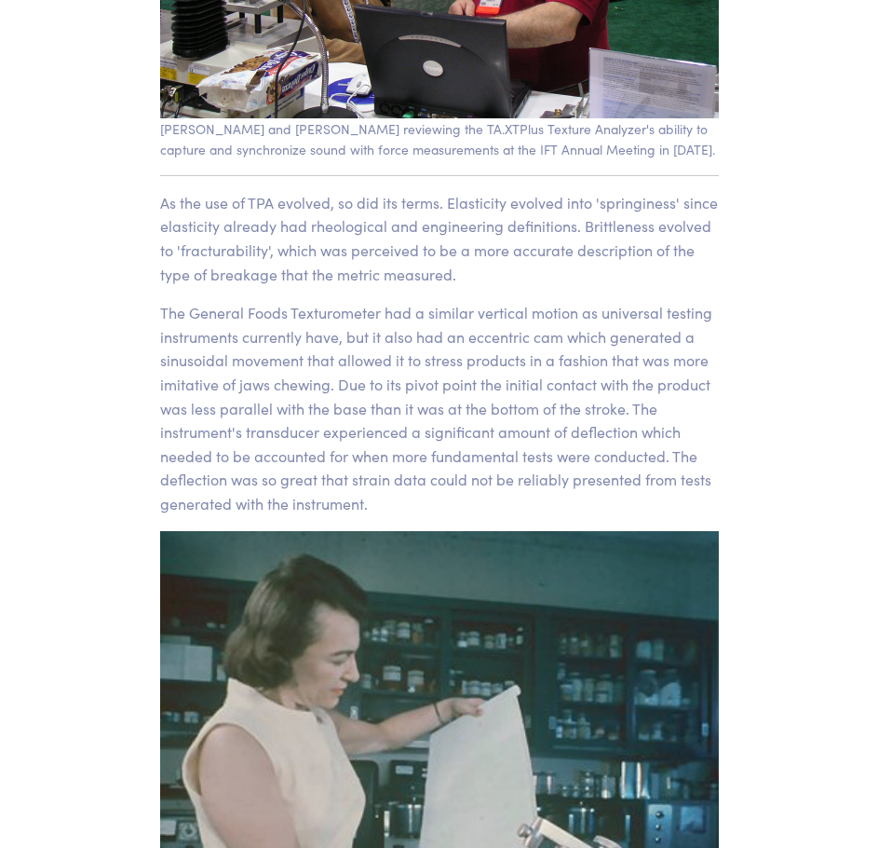
scroll to position [2727, 0]
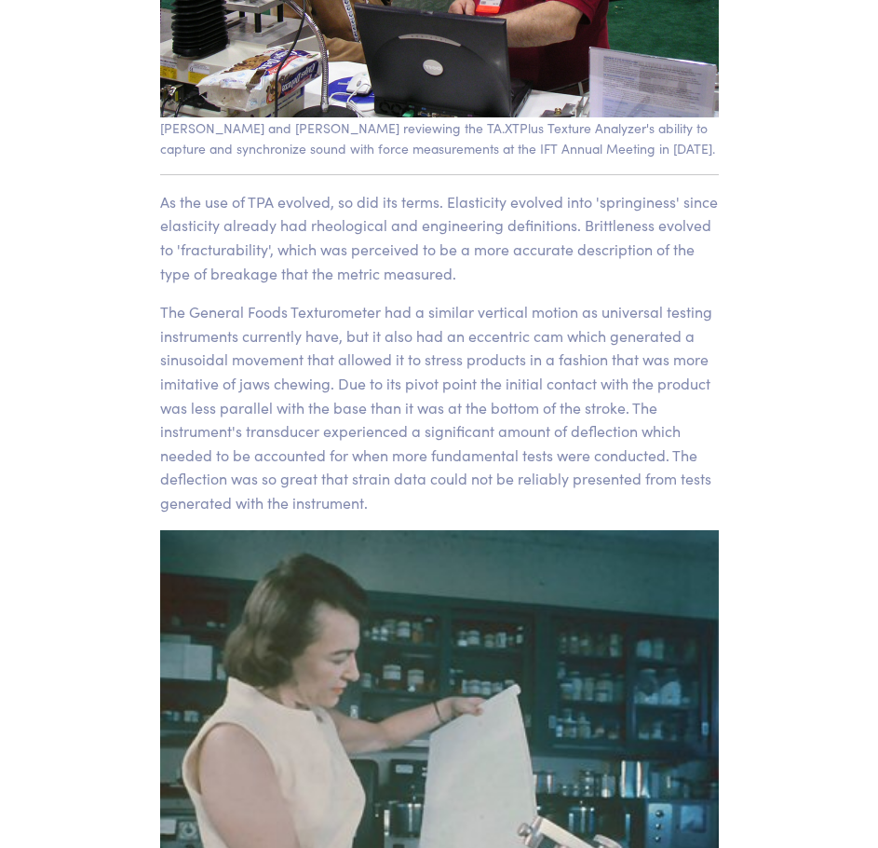
click at [359, 236] on p "As the use of TPA evolved, so did its terms. Elasticity evolved into 'springine…" at bounding box center [439, 237] width 559 height 95
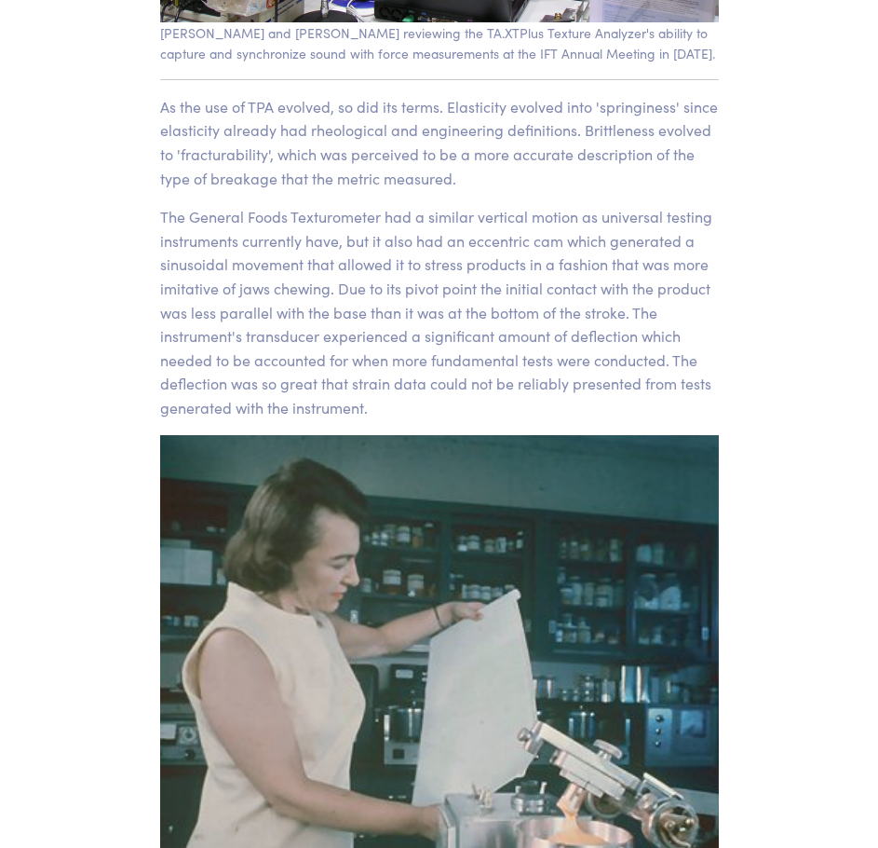
scroll to position [2823, 0]
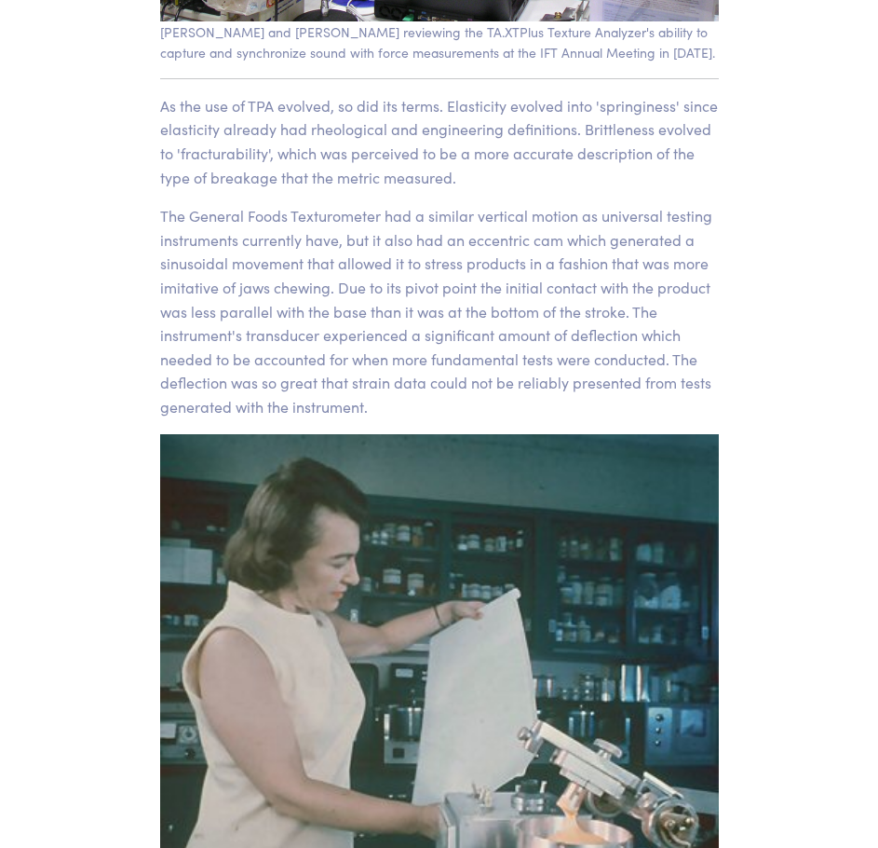
click at [359, 236] on p "The General Foods Texturometer had a similar vertical motion as universal testi…" at bounding box center [439, 311] width 559 height 214
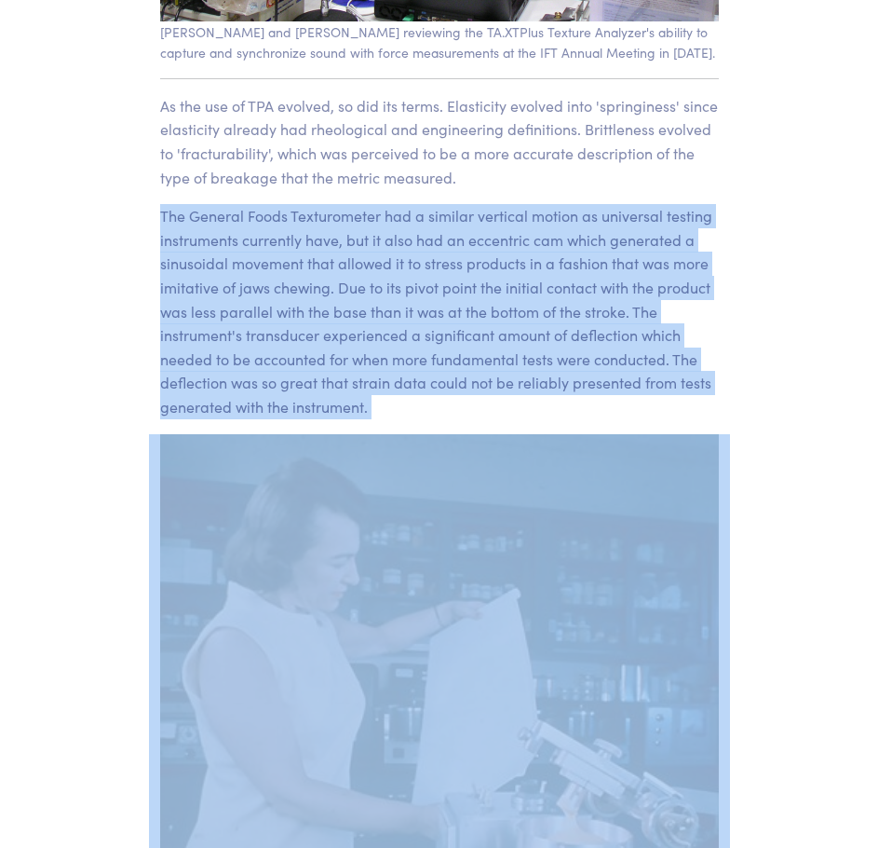
click at [359, 236] on p "The General Foods Texturometer had a similar vertical motion as universal testi…" at bounding box center [439, 311] width 559 height 214
drag, startPoint x: 359, startPoint y: 236, endPoint x: 381, endPoint y: 263, distance: 35.1
click at [381, 263] on p "The General Foods Texturometer had a similar vertical motion as universal testi…" at bounding box center [439, 311] width 559 height 214
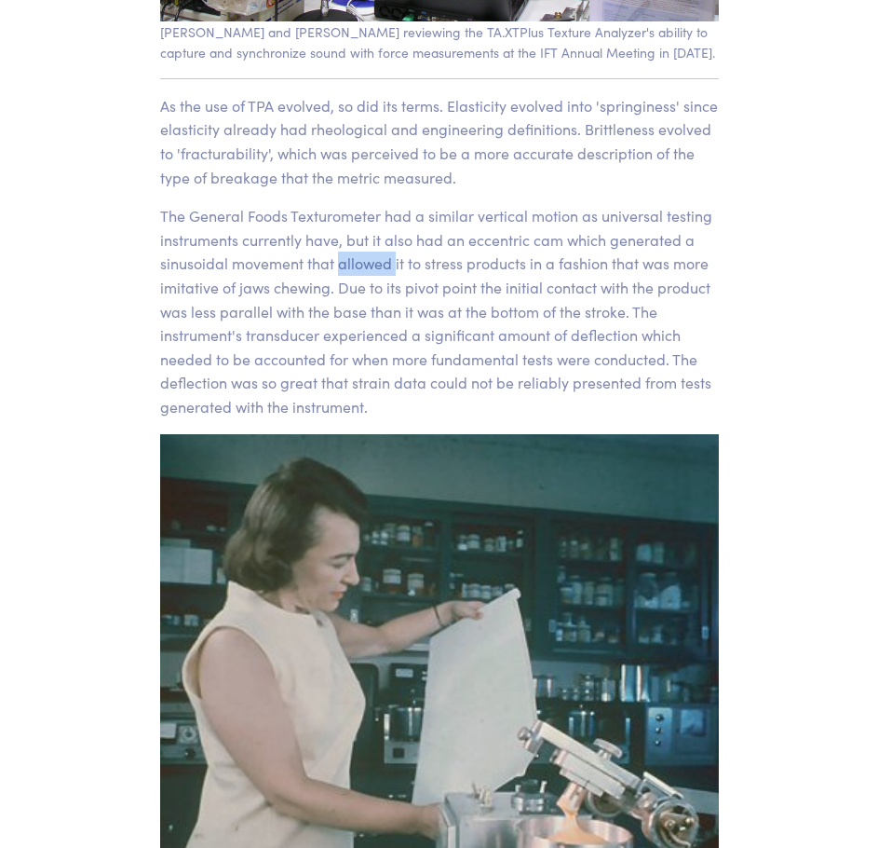
click at [381, 263] on p "The General Foods Texturometer had a similar vertical motion as universal testi…" at bounding box center [439, 311] width 559 height 214
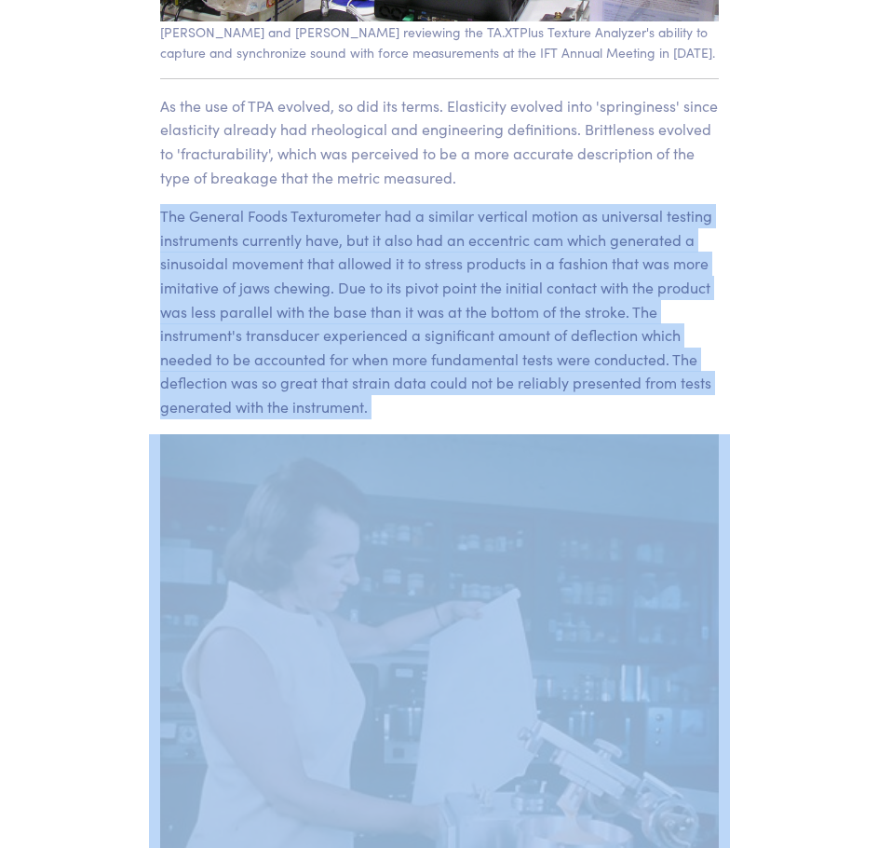
drag, startPoint x: 381, startPoint y: 263, endPoint x: 418, endPoint y: 298, distance: 51.4
click at [418, 298] on p "The General Foods Texturometer had a similar vertical motion as universal testi…" at bounding box center [439, 311] width 559 height 214
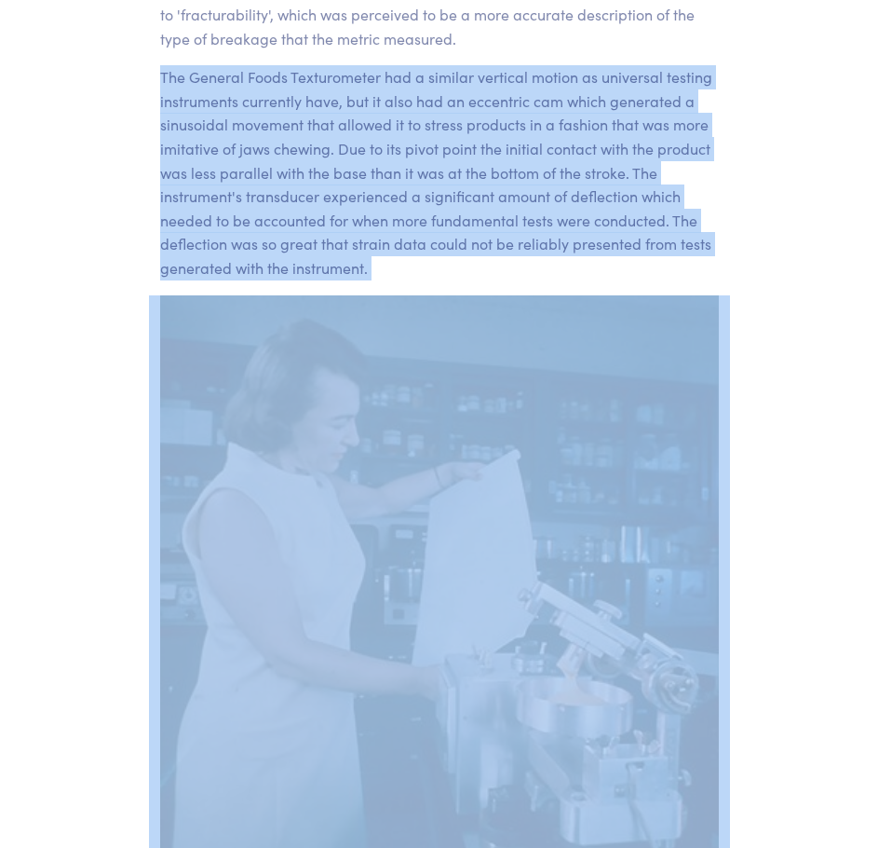
scroll to position [2874, 0]
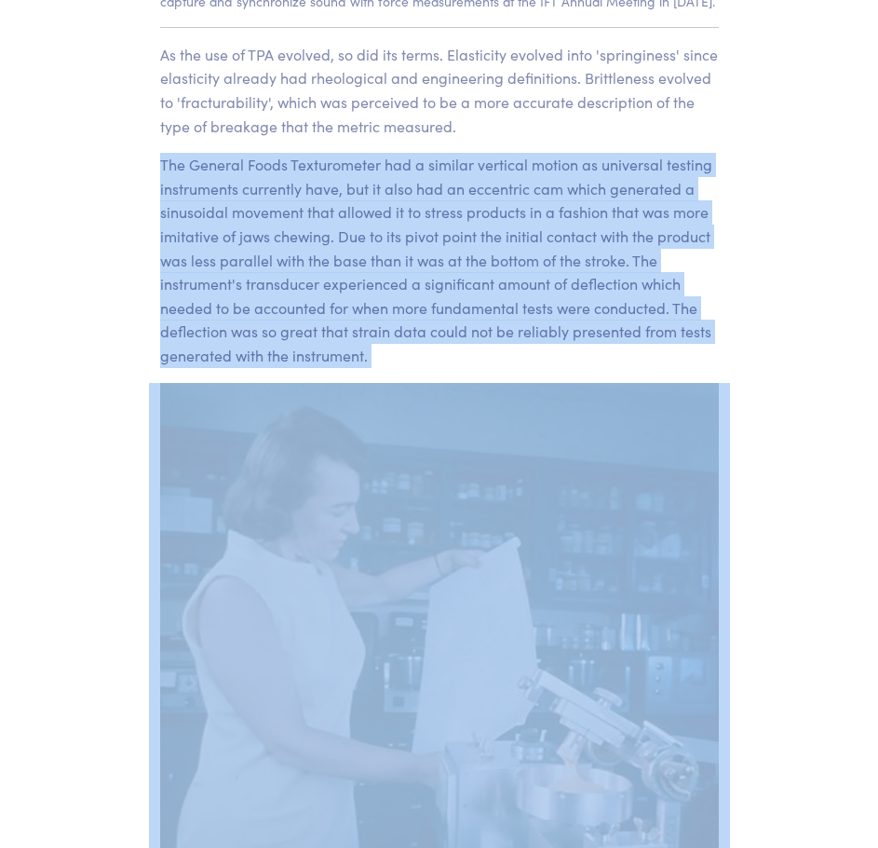
click at [418, 298] on p "The General Foods Texturometer had a similar vertical motion as universal testi…" at bounding box center [439, 260] width 559 height 214
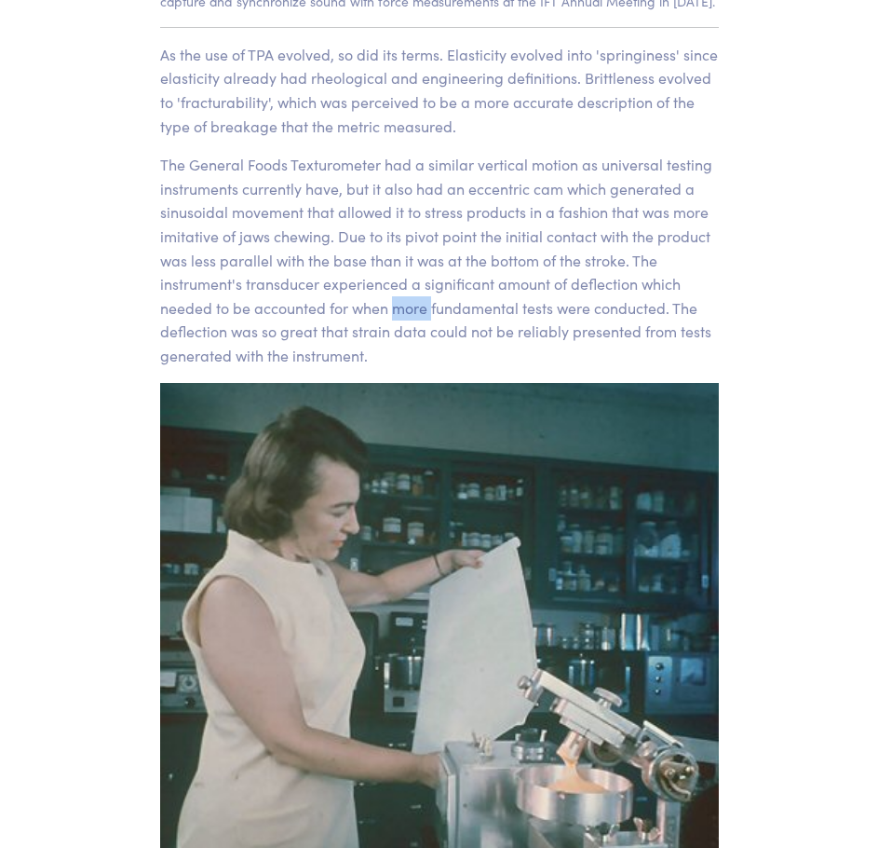
click at [418, 298] on p "The General Foods Texturometer had a similar vertical motion as universal testi…" at bounding box center [439, 260] width 559 height 214
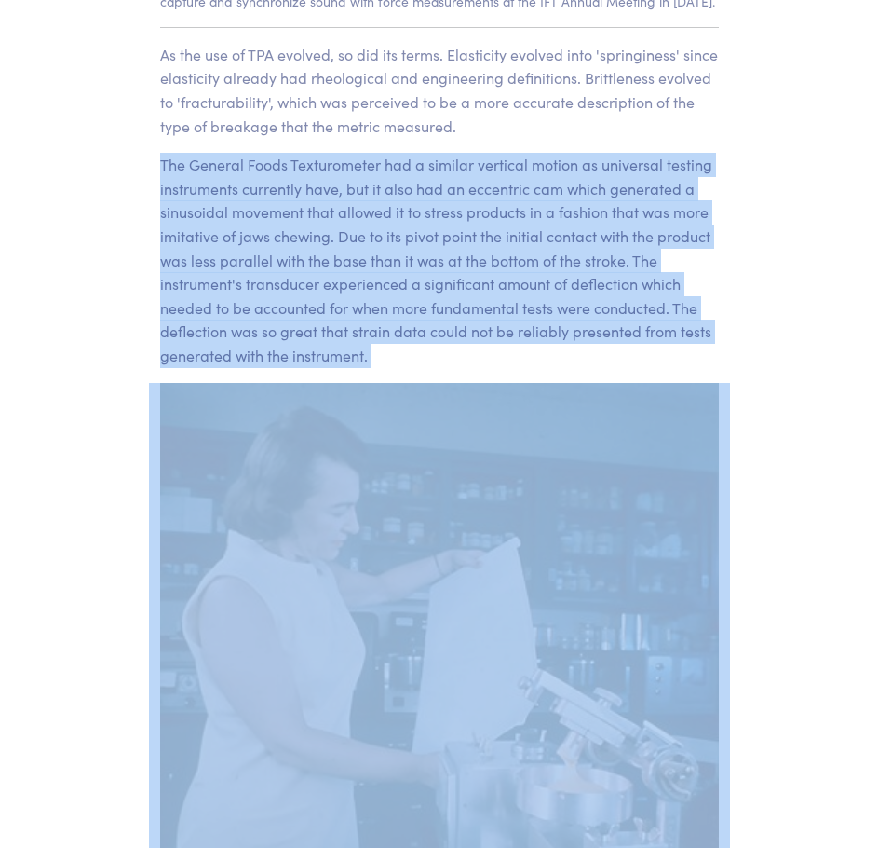
drag, startPoint x: 418, startPoint y: 298, endPoint x: 417, endPoint y: 239, distance: 58.7
click at [417, 239] on p "The General Foods Texturometer had a similar vertical motion as universal testi…" at bounding box center [439, 260] width 559 height 214
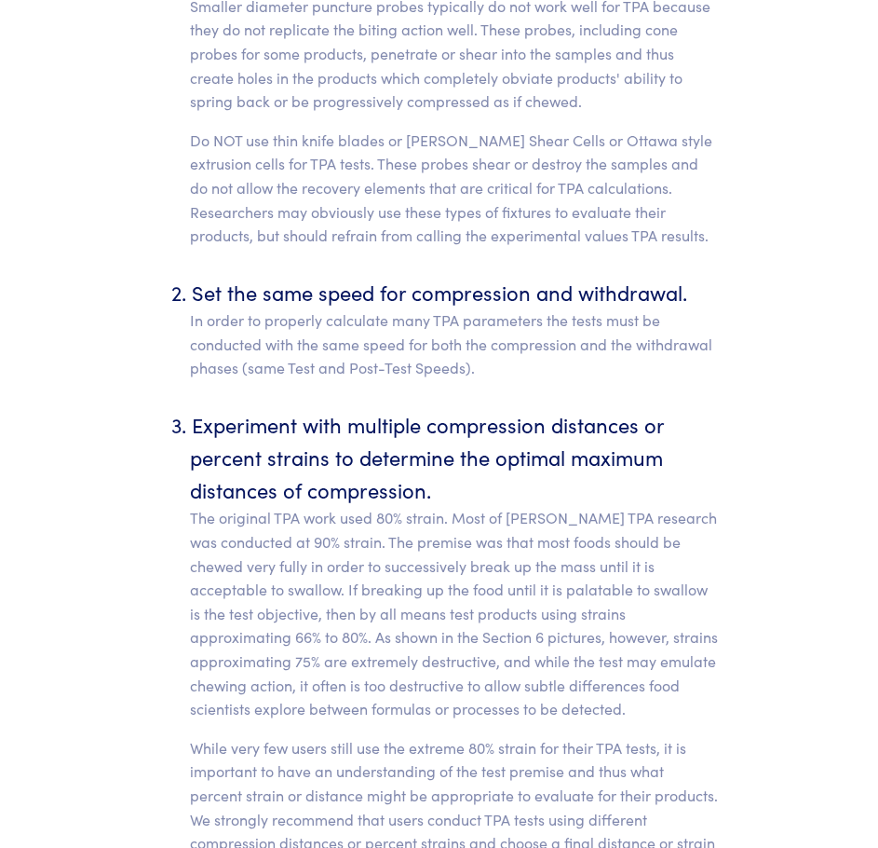
scroll to position [9149, 0]
click at [417, 307] on p "In order to properly calculate many TPA parameters the tests must be conducted …" at bounding box center [454, 343] width 529 height 72
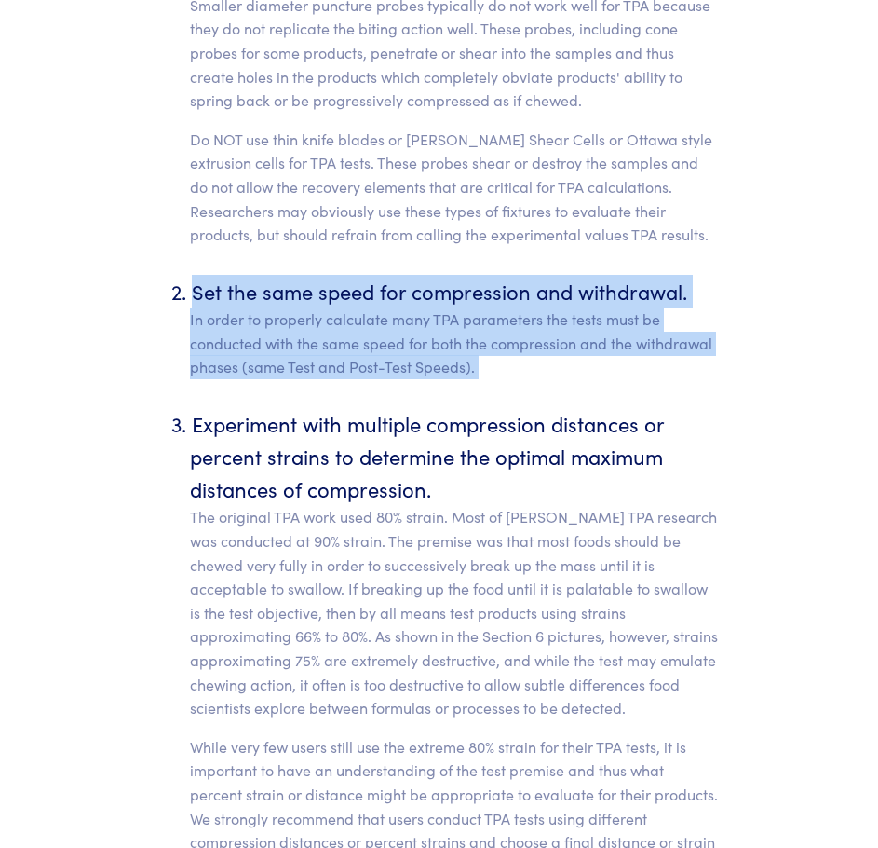
drag, startPoint x: 417, startPoint y: 239, endPoint x: 436, endPoint y: 174, distance: 67.8
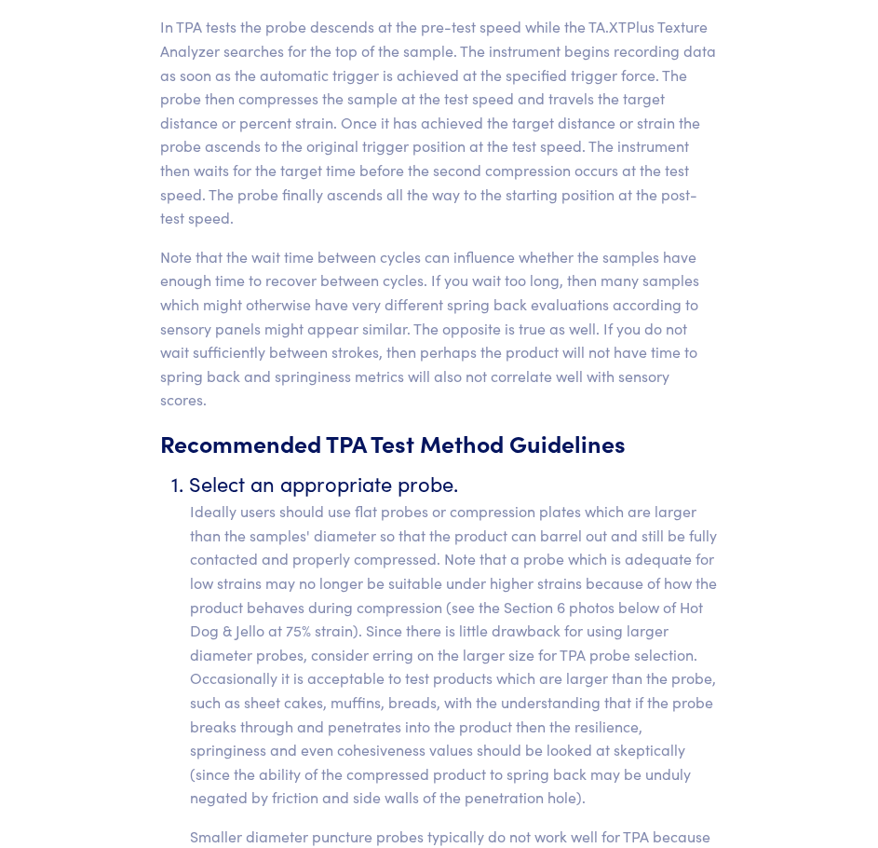
scroll to position [8143, 0]
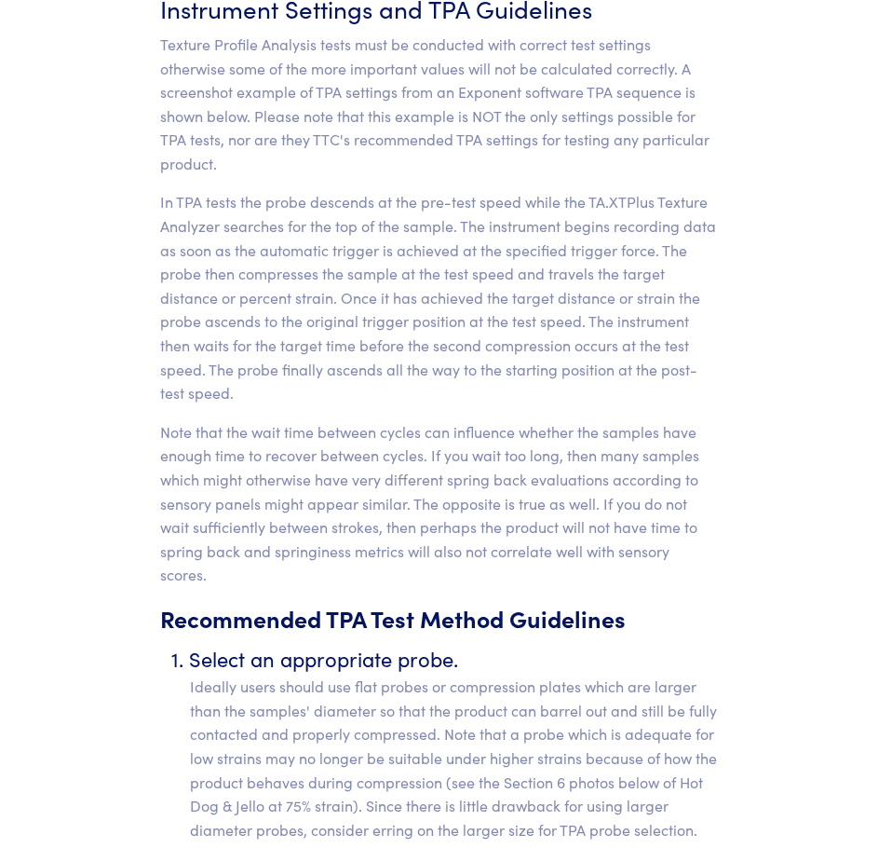
click at [436, 190] on p "In TPA tests the probe descends at the pre-test speed while the TA.XTPlus Textu…" at bounding box center [439, 297] width 559 height 214
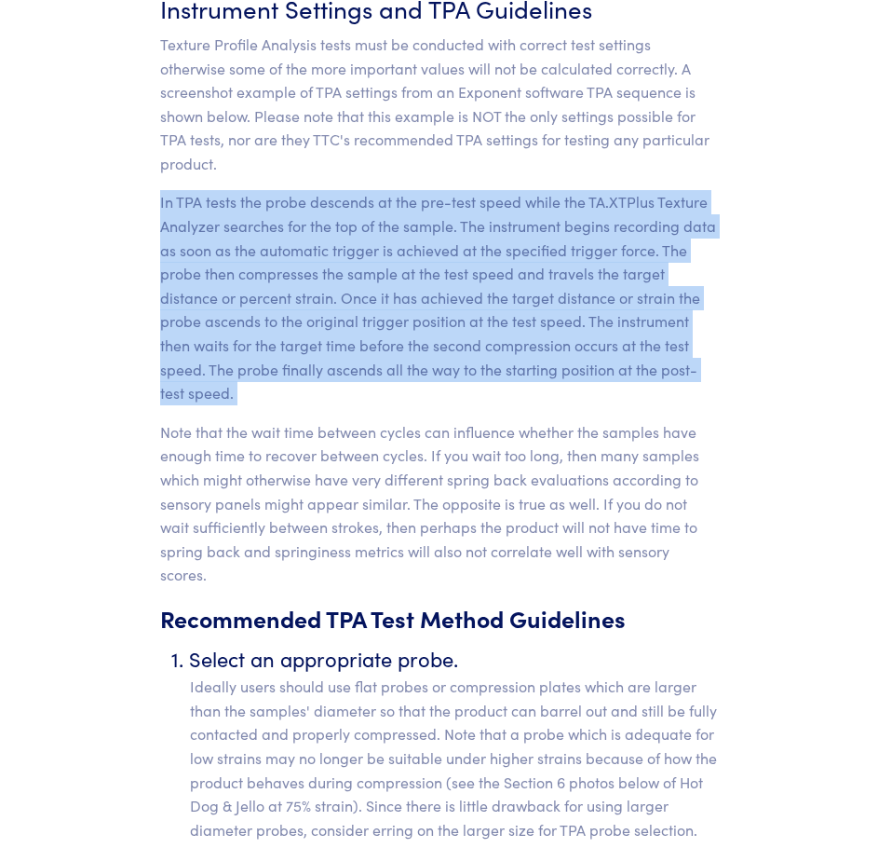
click at [436, 190] on p "In TPA tests the probe descends at the pre-test speed while the TA.XTPlus Textu…" at bounding box center [439, 297] width 559 height 214
drag, startPoint x: 436, startPoint y: 174, endPoint x: 405, endPoint y: 424, distance: 251.5
